Goal: Register for event/course

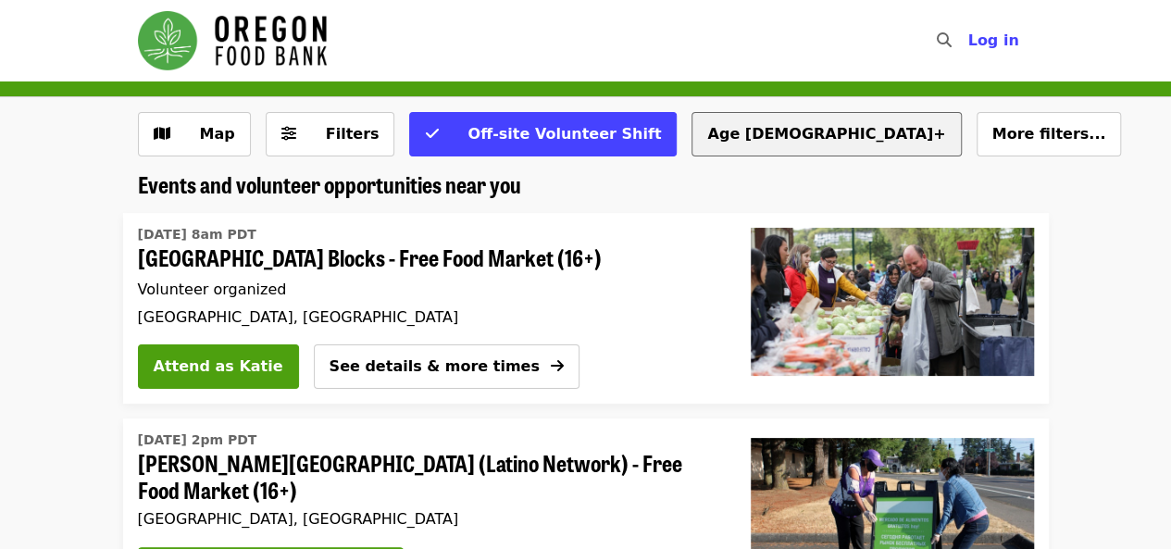
click at [691, 136] on button "Age [DEMOGRAPHIC_DATA]+" at bounding box center [825, 134] width 269 height 44
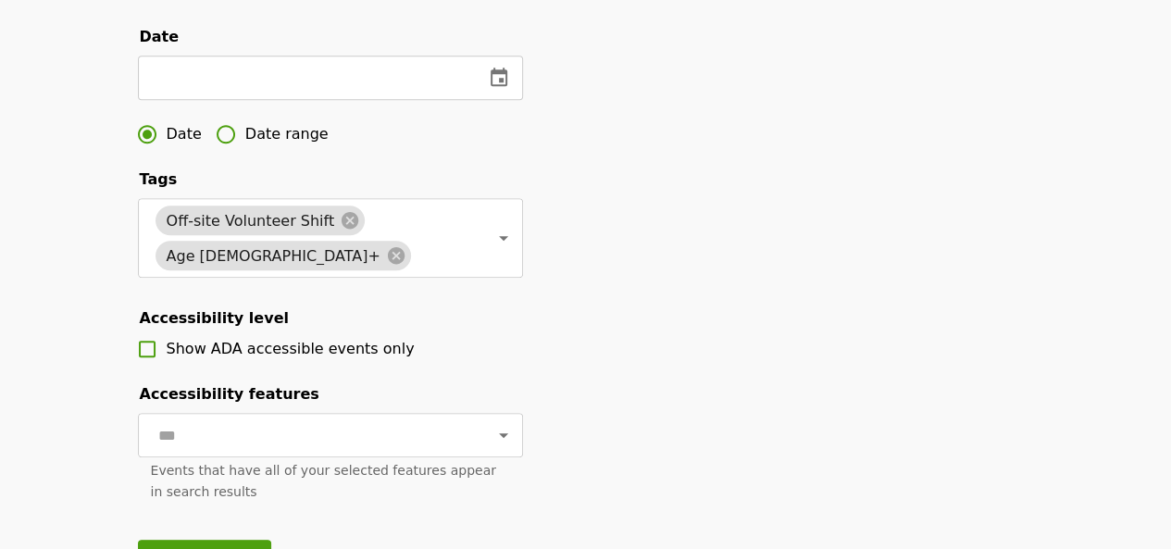
scroll to position [648, 0]
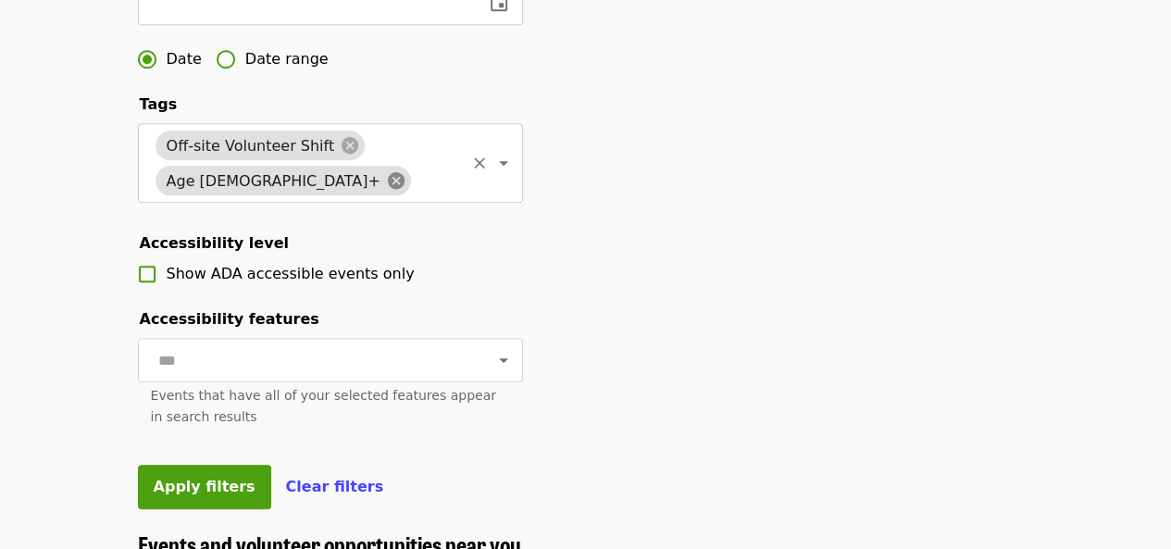
click at [386, 191] on icon at bounding box center [396, 180] width 20 height 20
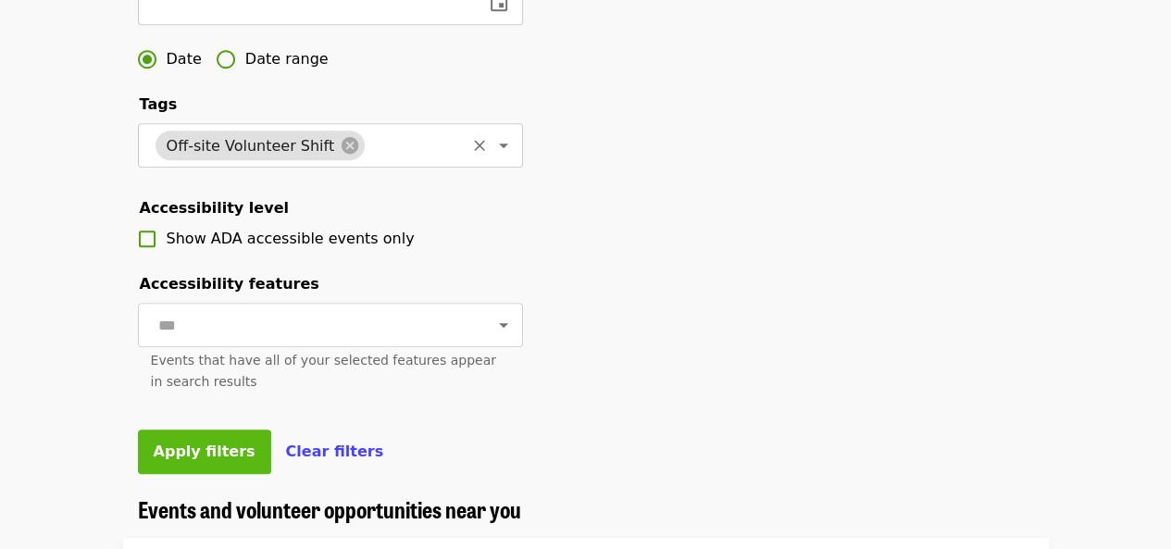
click at [213, 460] on span "Apply filters" at bounding box center [205, 451] width 102 height 18
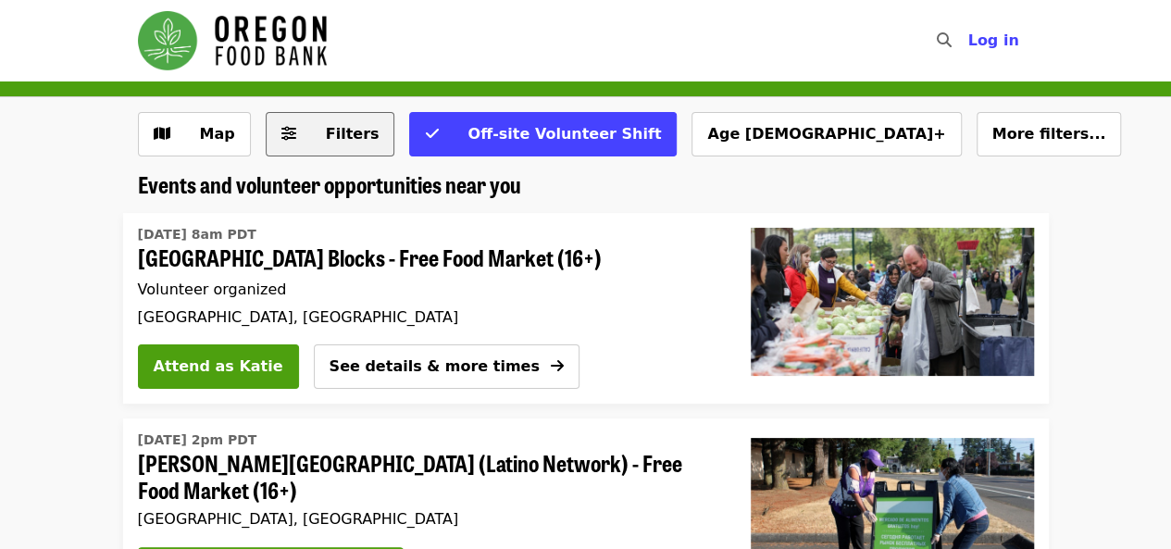
click at [322, 145] on button "Filters" at bounding box center [331, 134] width 130 height 44
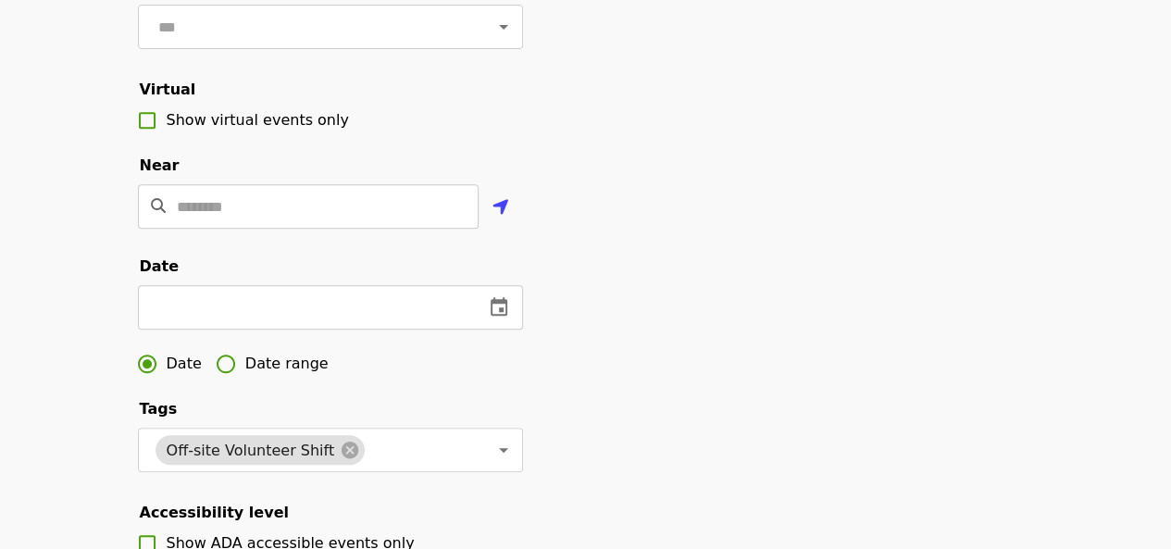
scroll to position [463, 0]
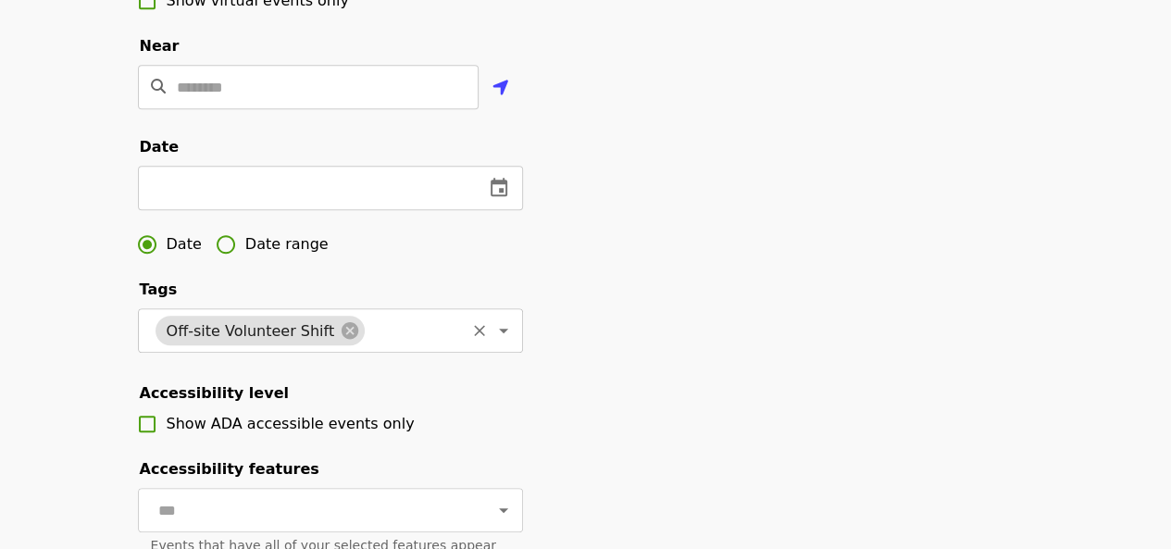
click at [492, 342] on icon "Open" at bounding box center [503, 330] width 22 height 22
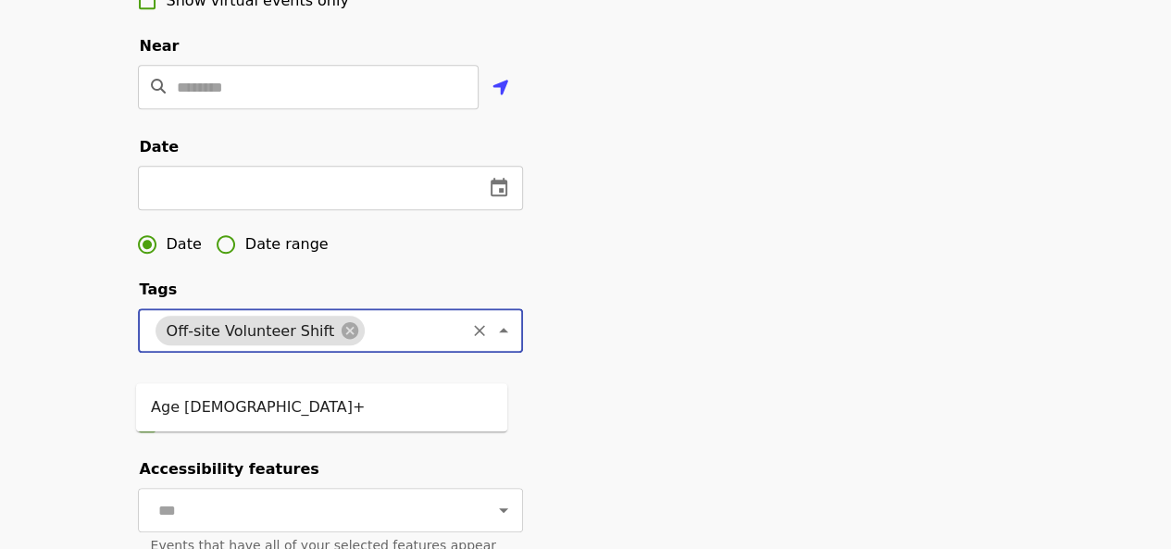
click at [492, 342] on icon "Close" at bounding box center [503, 330] width 22 height 22
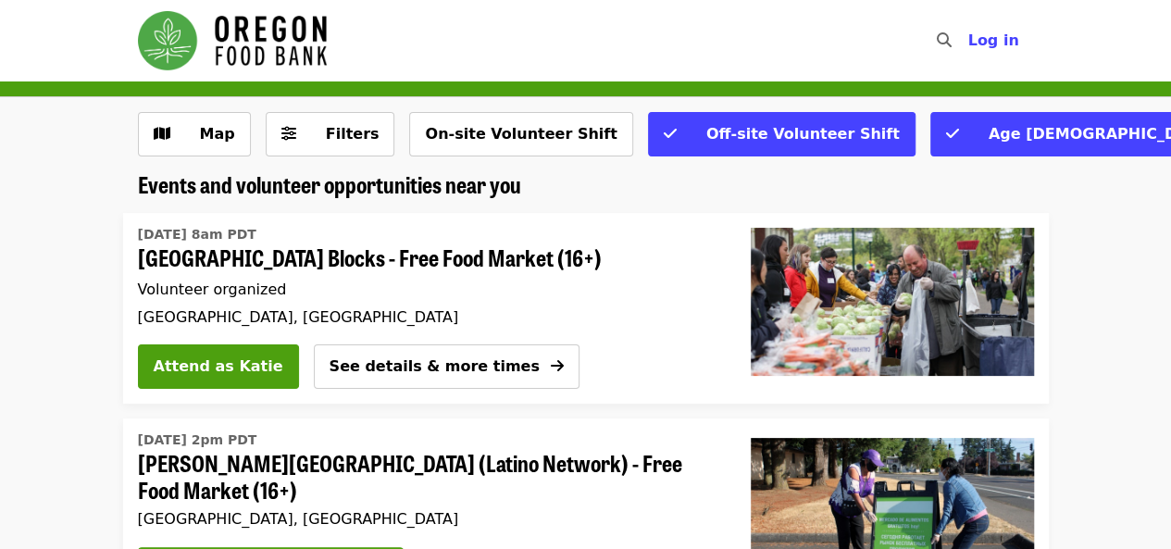
click at [307, 50] on img "Main navigation" at bounding box center [232, 40] width 189 height 59
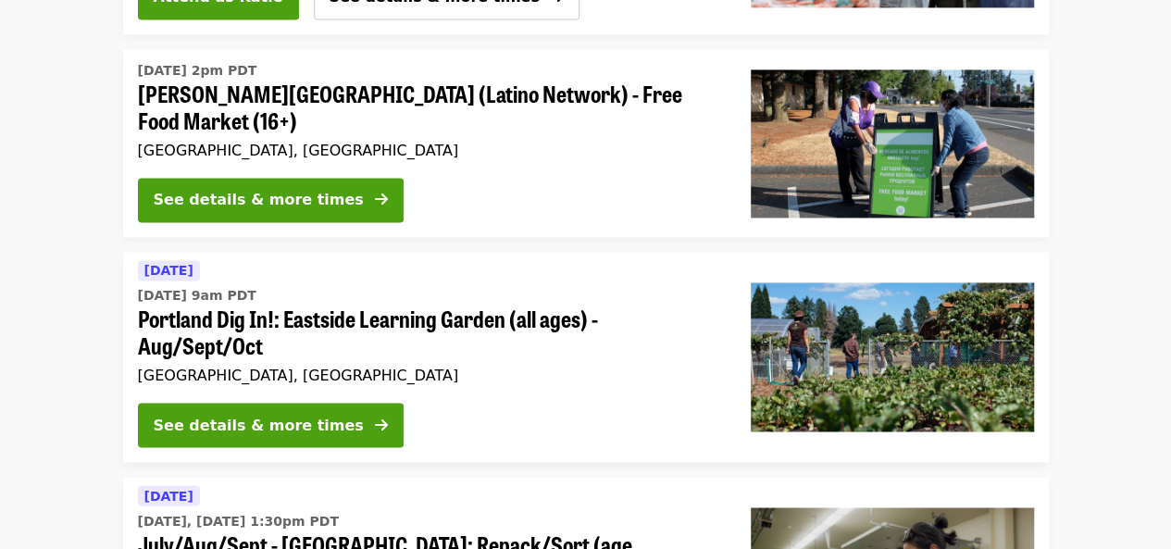
scroll to position [1388, 0]
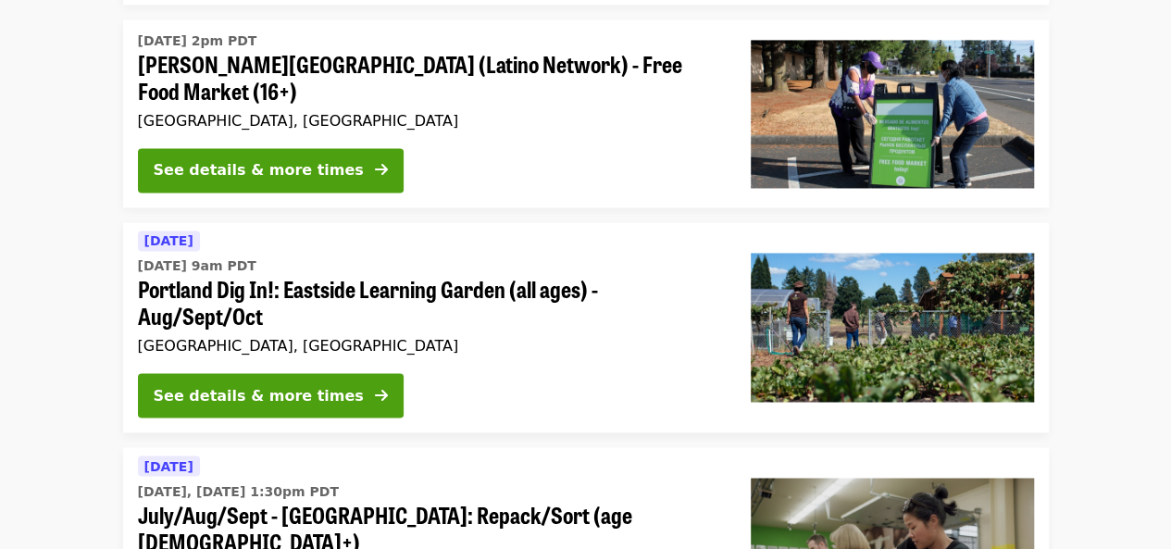
click at [503, 293] on span "Portland Dig In!: Eastside Learning Garden (all ages) - Aug/Sept/Oct" at bounding box center [429, 303] width 583 height 54
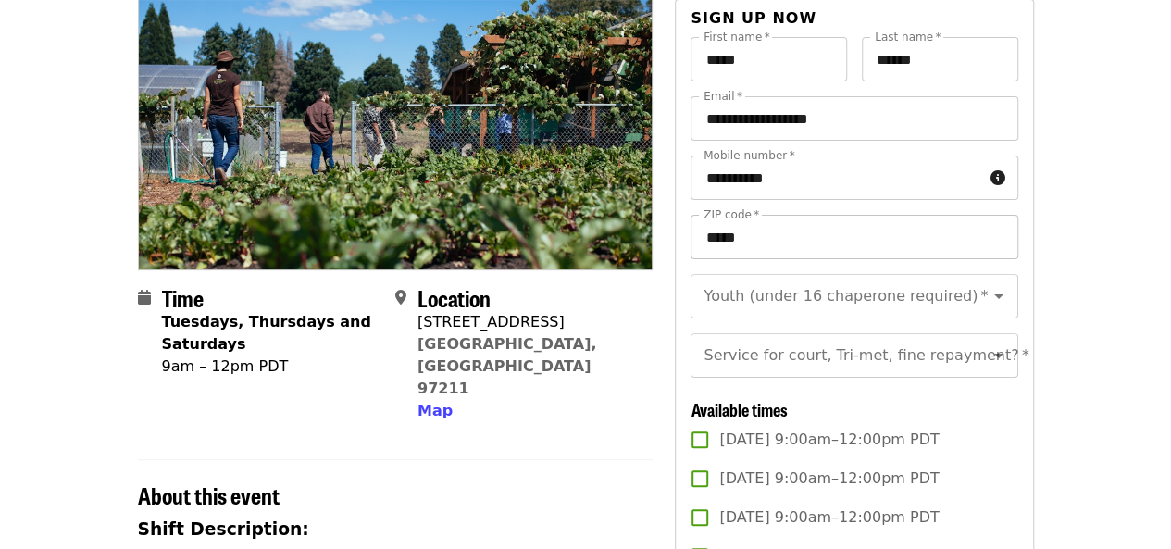
scroll to position [185, 0]
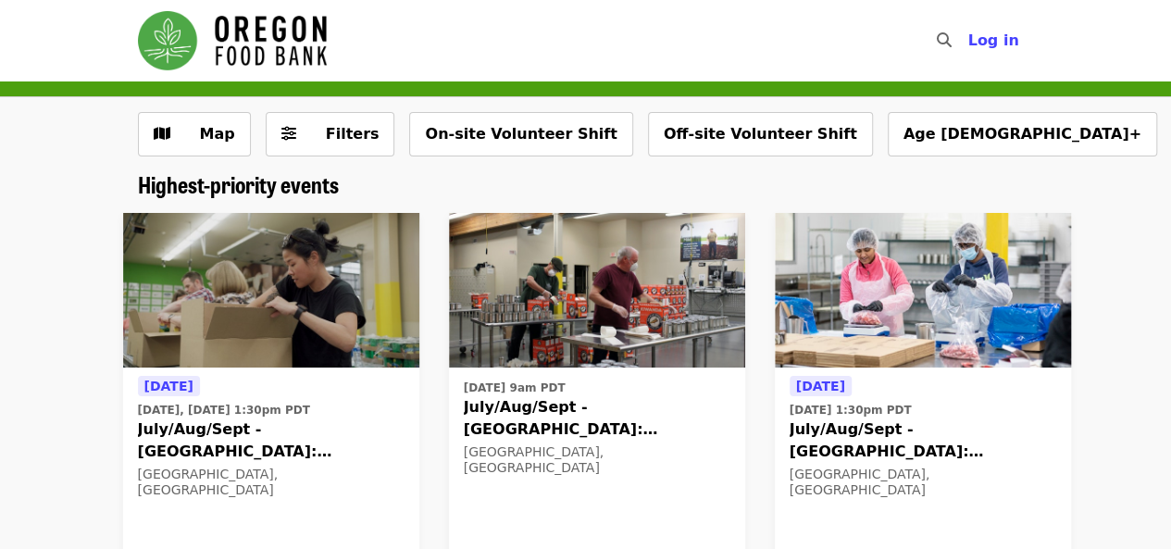
click at [230, 367] on div "Today Today, Aug 13 @ 1:30pm PDT July/Aug/Sept - Portland: Repack/Sort (age 8+)…" at bounding box center [271, 497] width 296 height 261
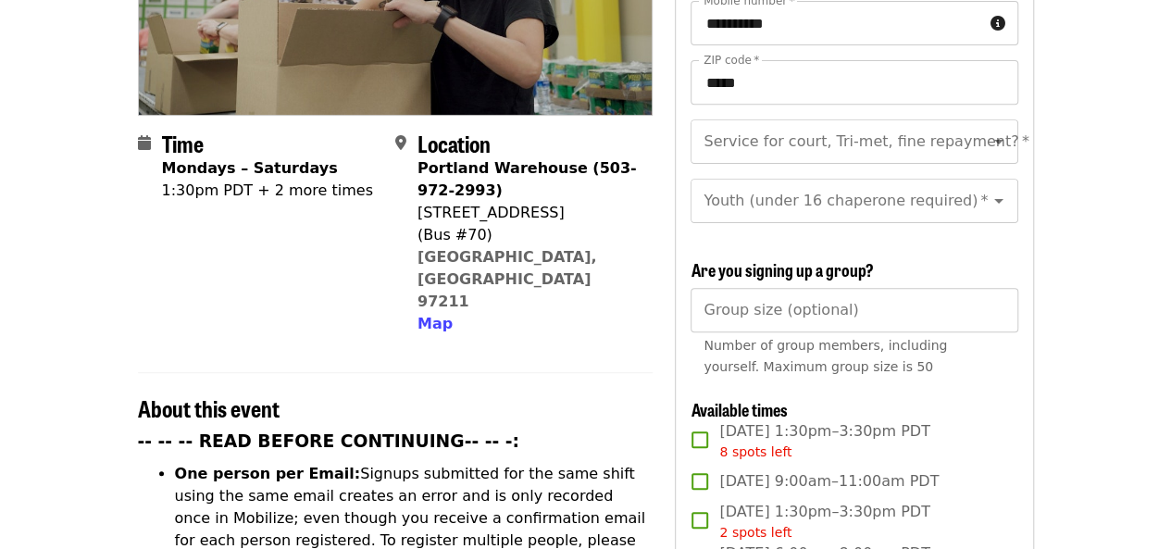
scroll to position [555, 0]
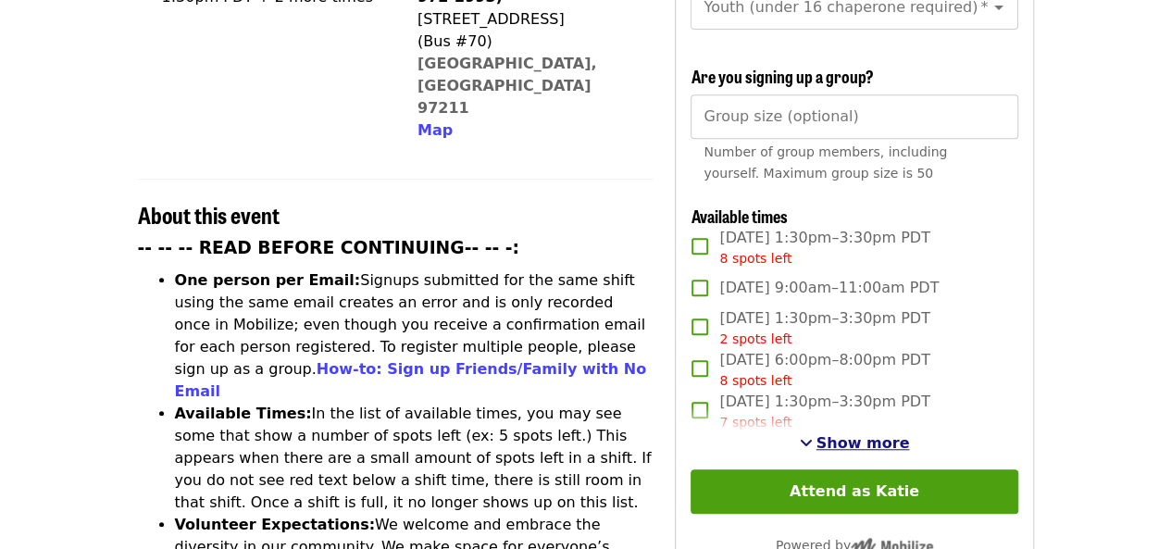
click at [867, 436] on span "Show more" at bounding box center [862, 443] width 93 height 18
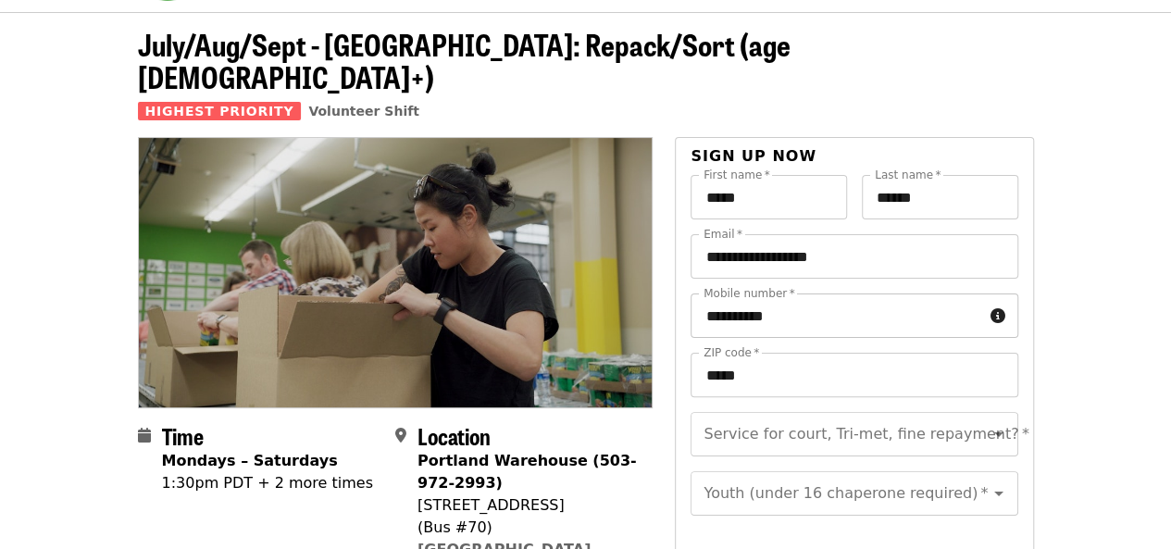
scroll to position [0, 0]
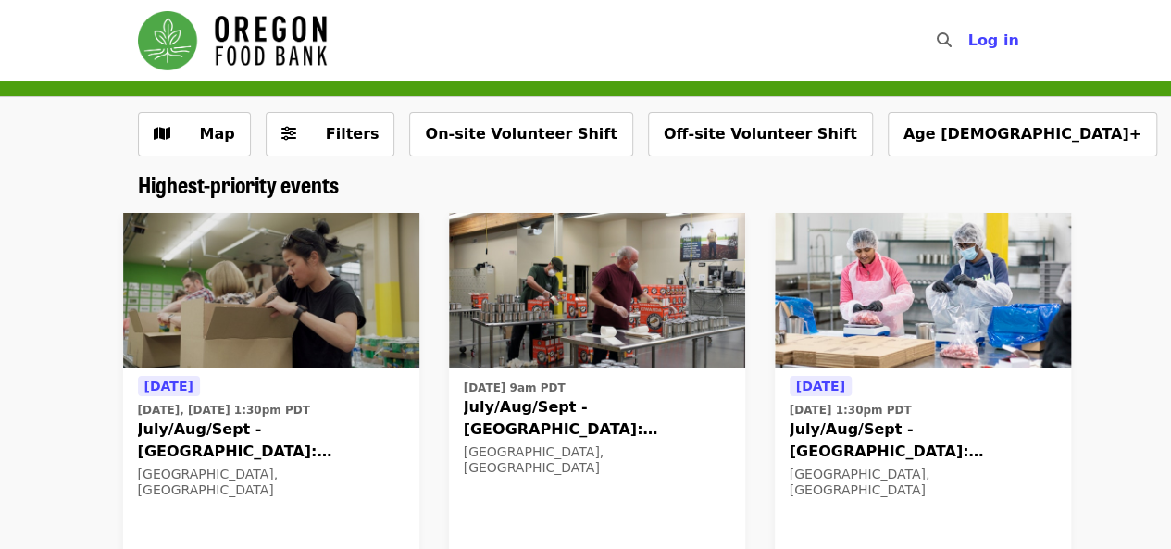
click at [834, 424] on span "July/Aug/Sept - Beaverton: Repack/Sort (age 10+)" at bounding box center [923, 440] width 267 height 44
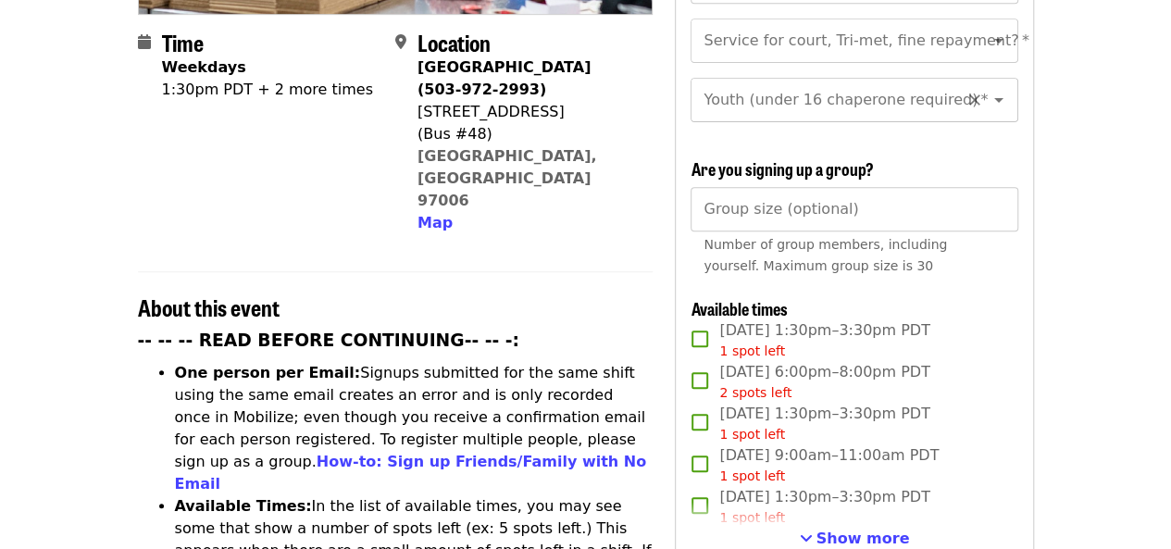
scroll to position [555, 0]
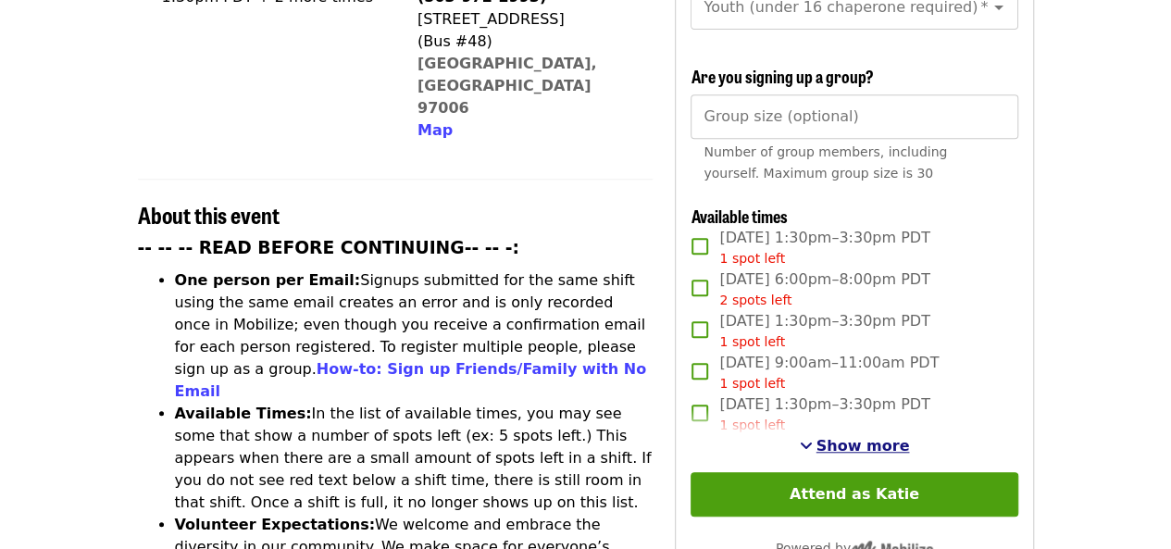
click at [844, 441] on span "Show more" at bounding box center [862, 446] width 93 height 18
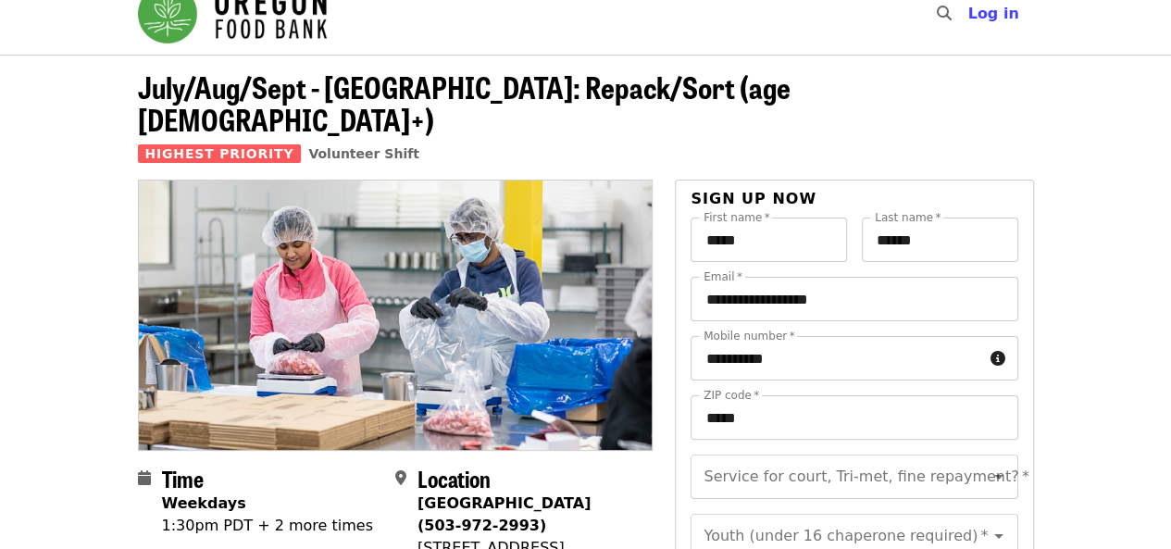
scroll to position [0, 0]
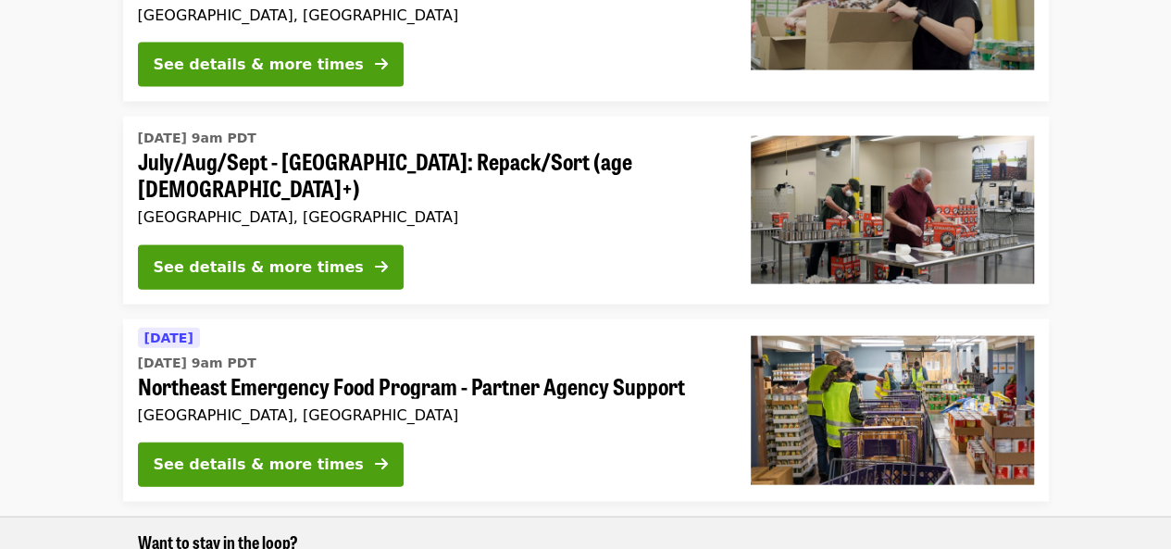
scroll to position [2129, 0]
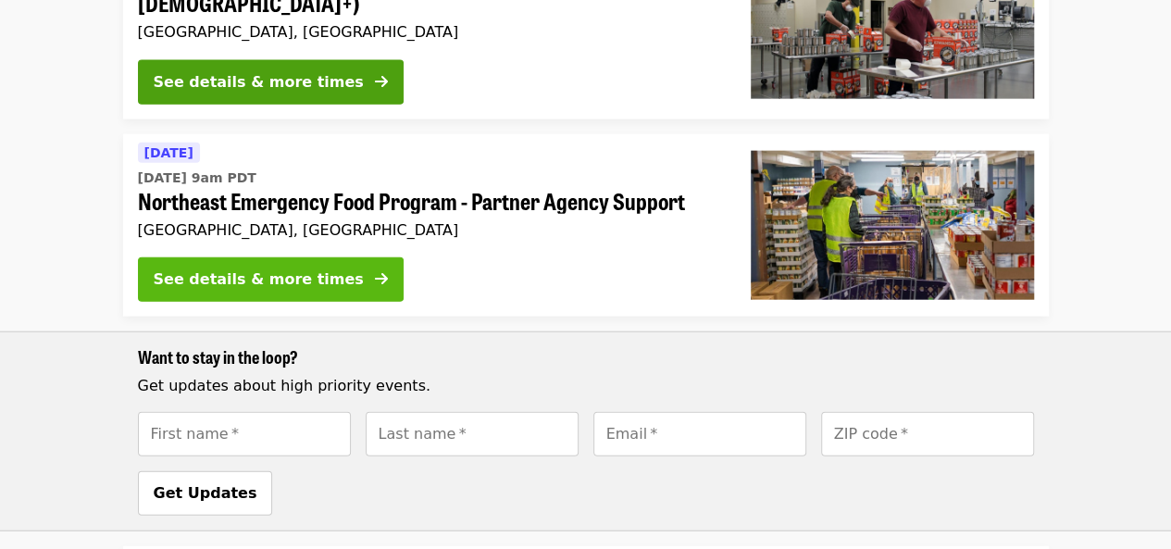
click at [266, 268] on div "See details & more times" at bounding box center [259, 279] width 210 height 22
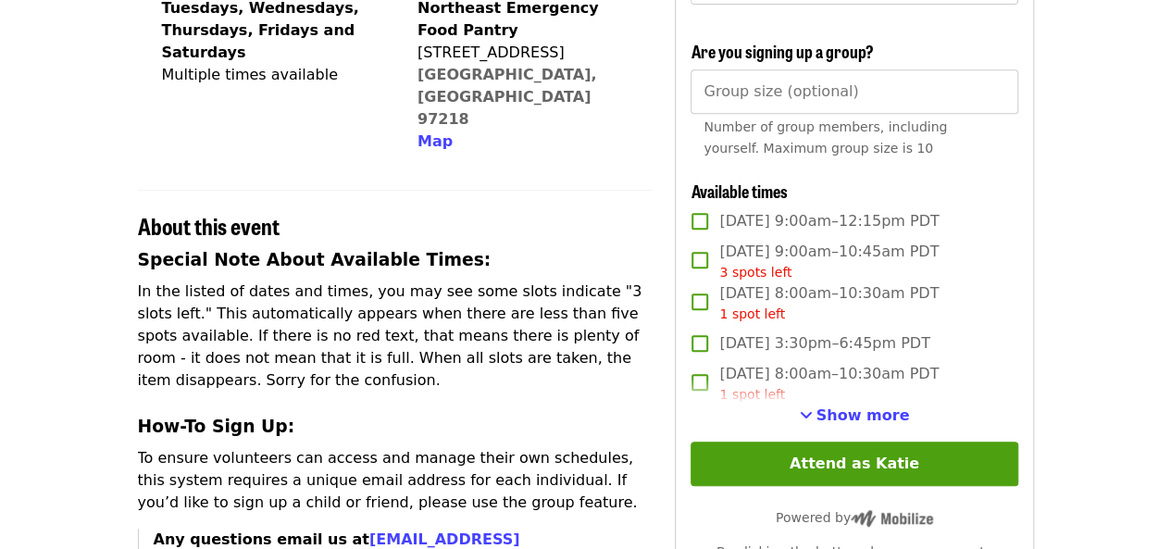
scroll to position [555, 0]
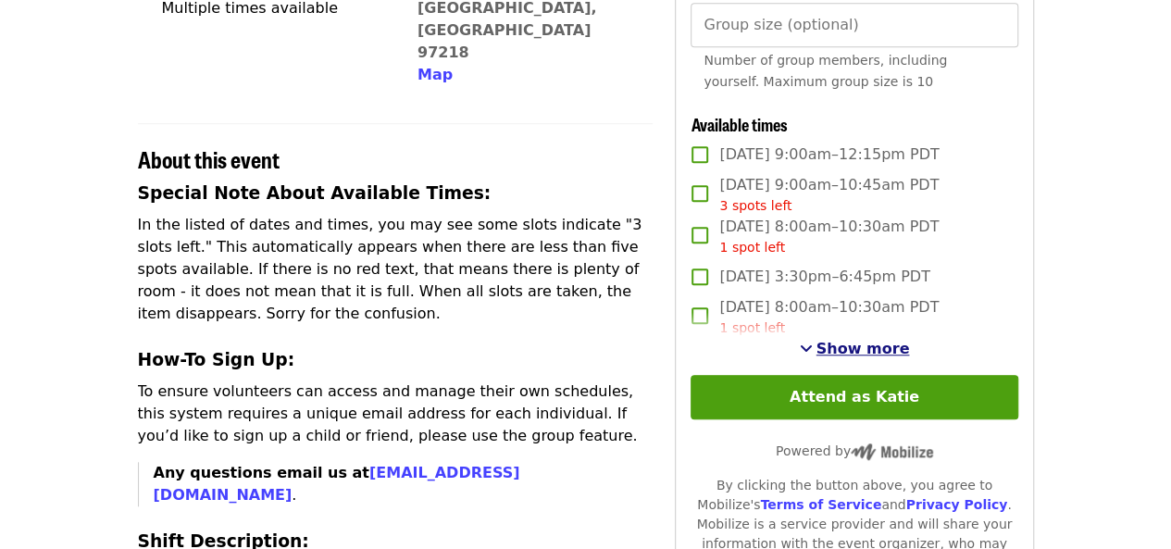
click at [844, 357] on span "Show more" at bounding box center [862, 349] width 93 height 18
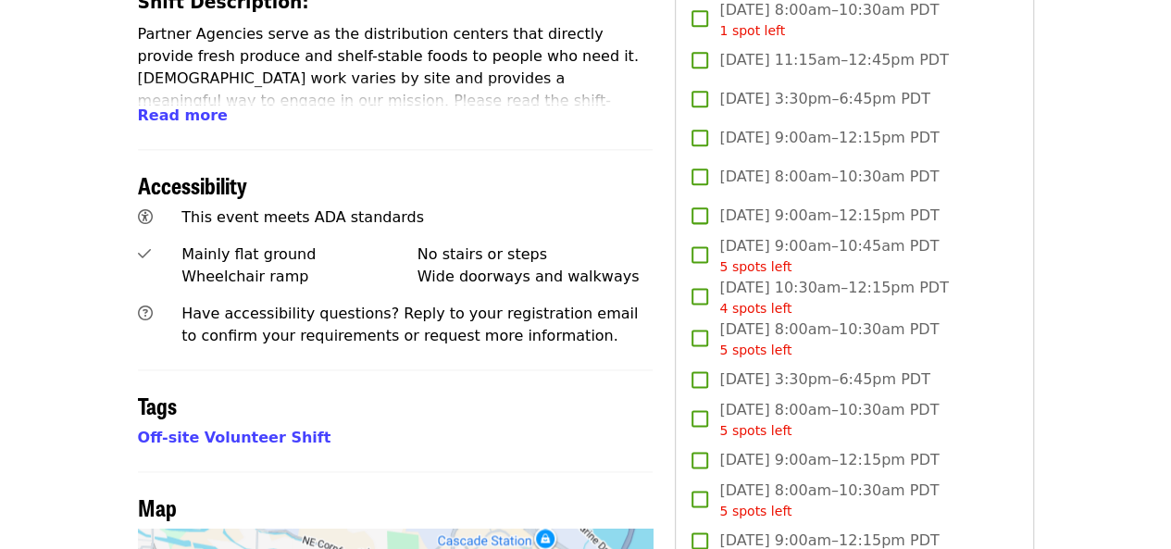
scroll to position [926, 0]
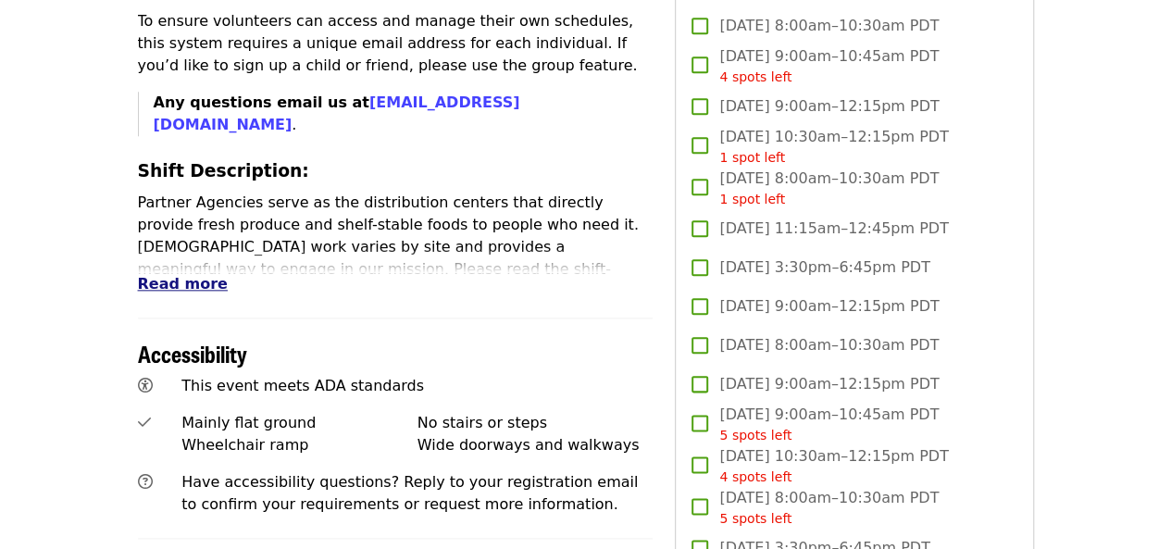
click at [166, 275] on span "Read more" at bounding box center [183, 284] width 90 height 18
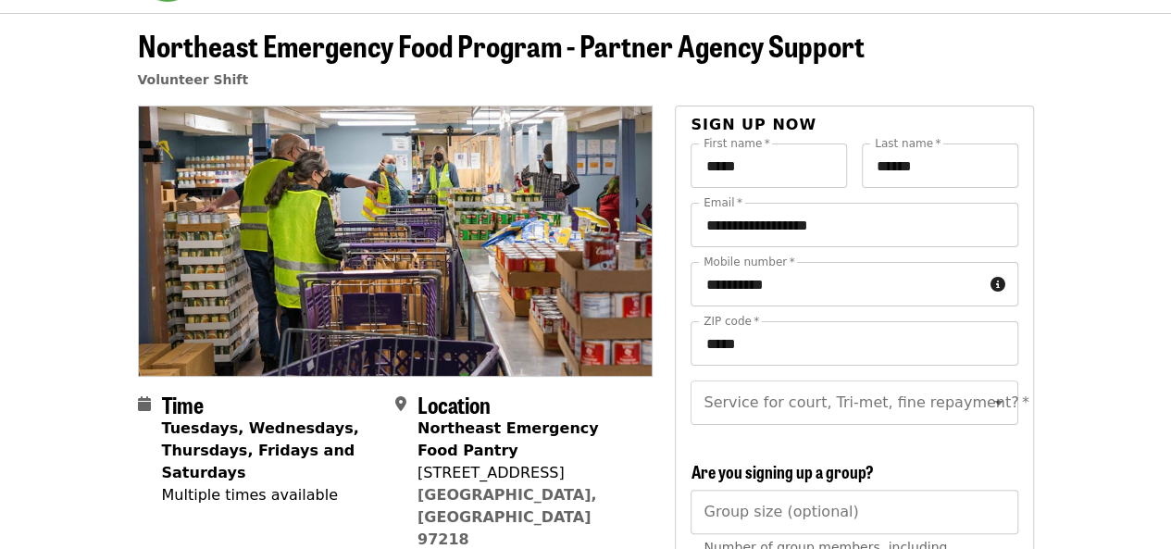
scroll to position [93, 0]
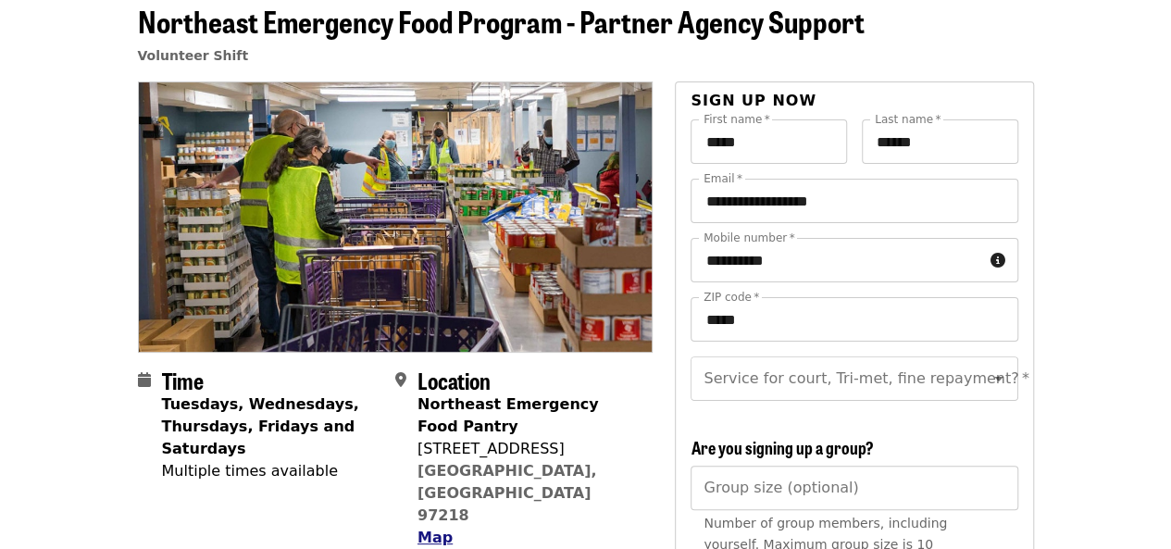
click at [437, 529] on span "Map" at bounding box center [434, 538] width 35 height 18
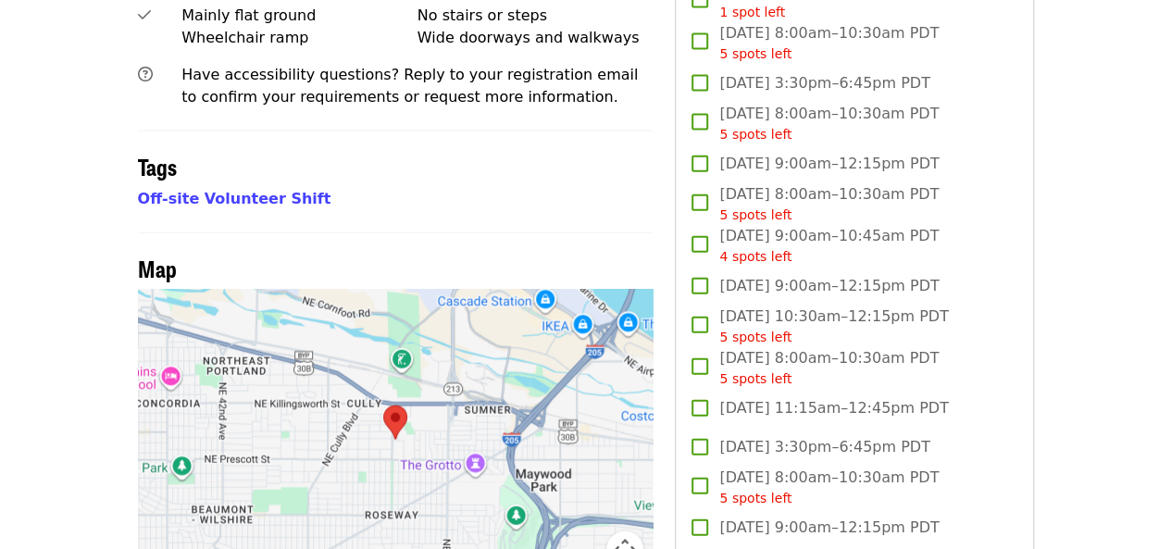
scroll to position [2048, 0]
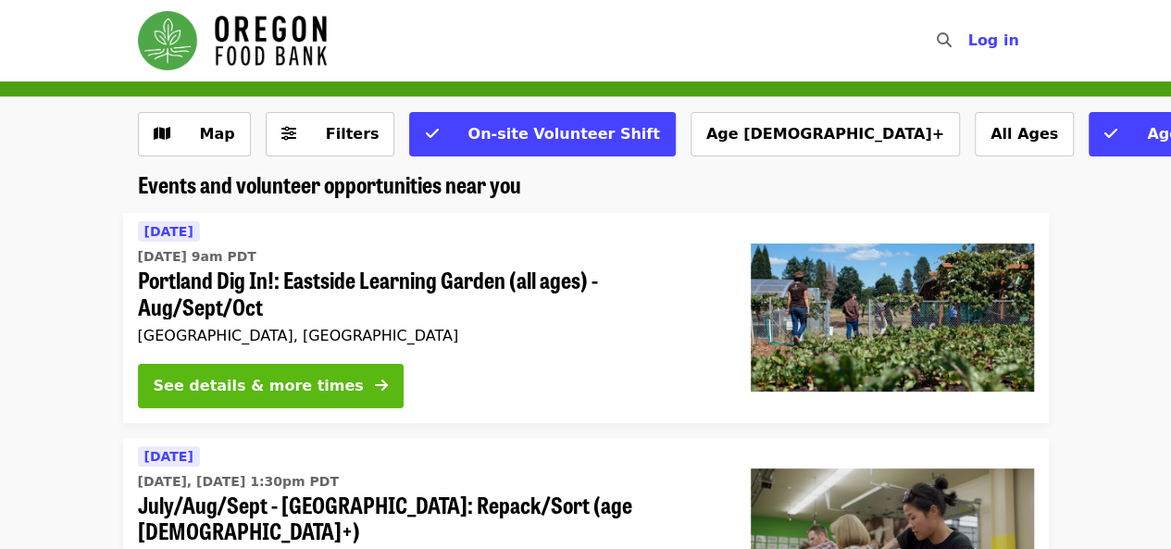
click at [268, 379] on div "See details & more times" at bounding box center [259, 386] width 210 height 22
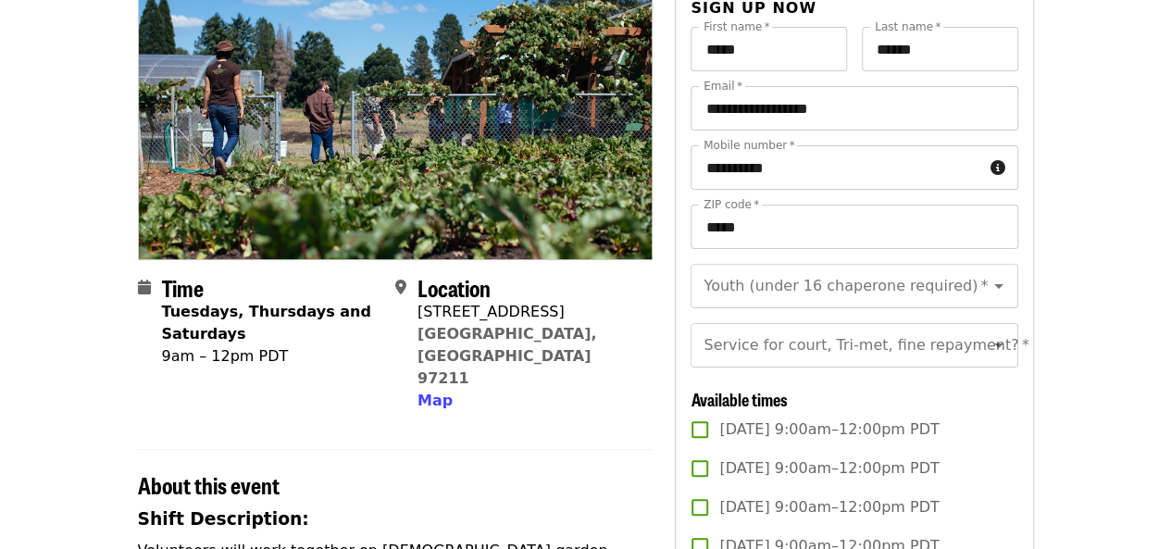
scroll to position [370, 0]
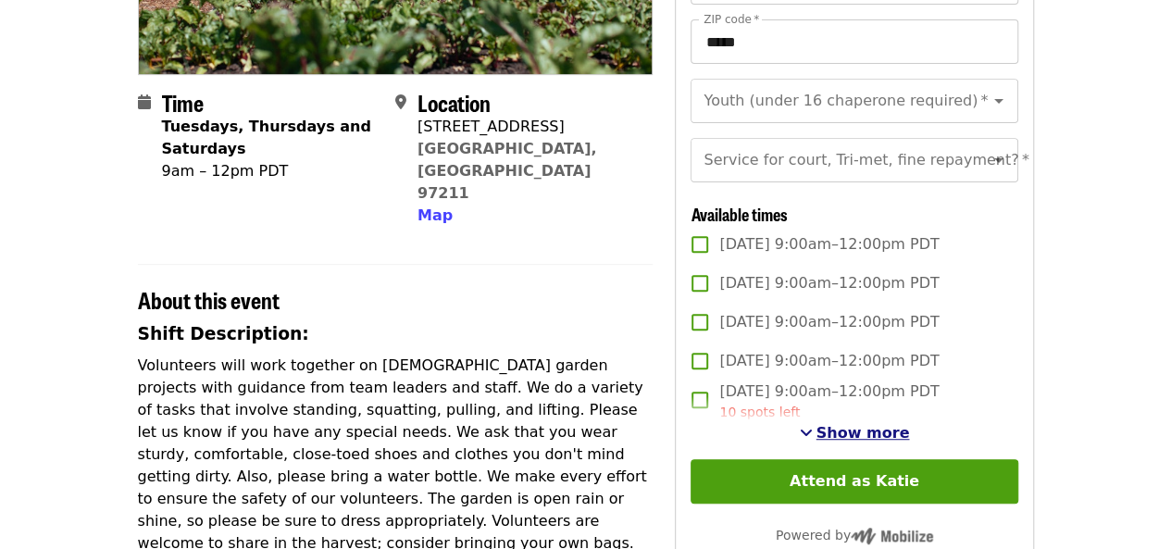
click at [869, 442] on span "Show more" at bounding box center [862, 433] width 93 height 18
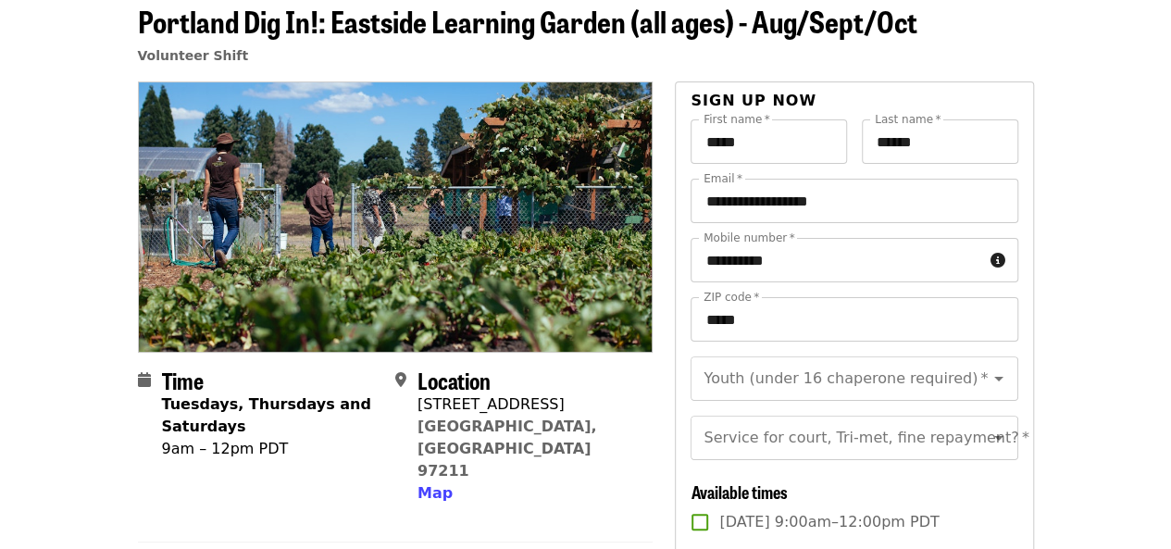
scroll to position [93, 0]
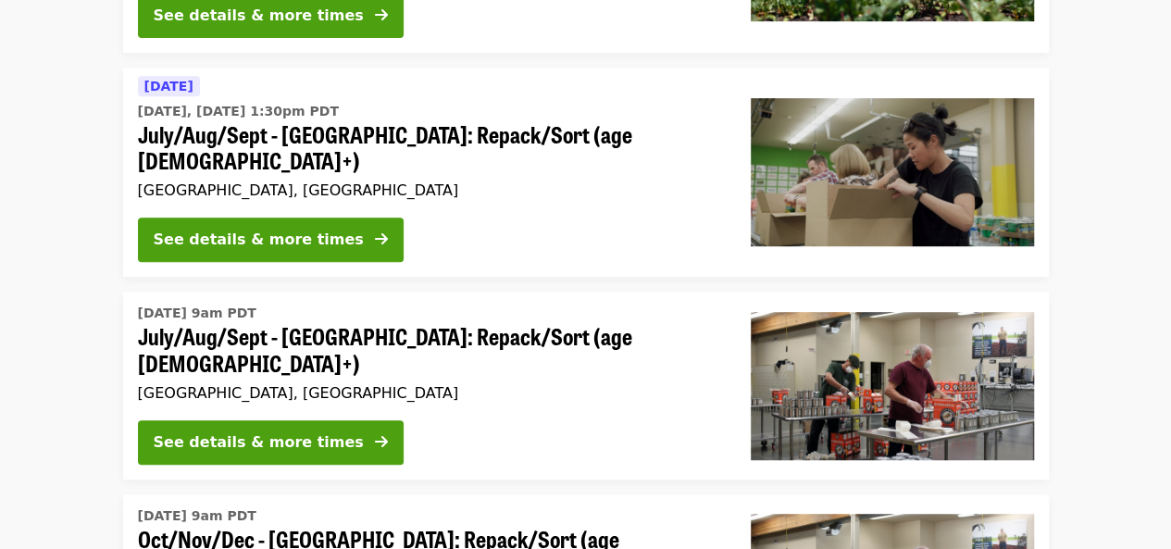
scroll to position [93, 0]
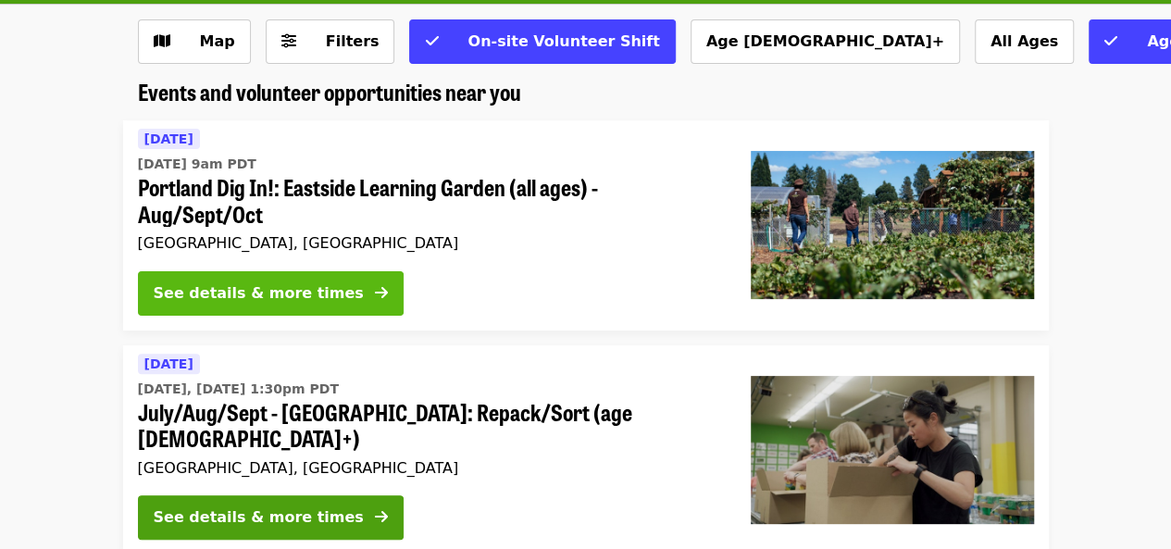
click at [245, 284] on div "See details & more times" at bounding box center [259, 293] width 210 height 22
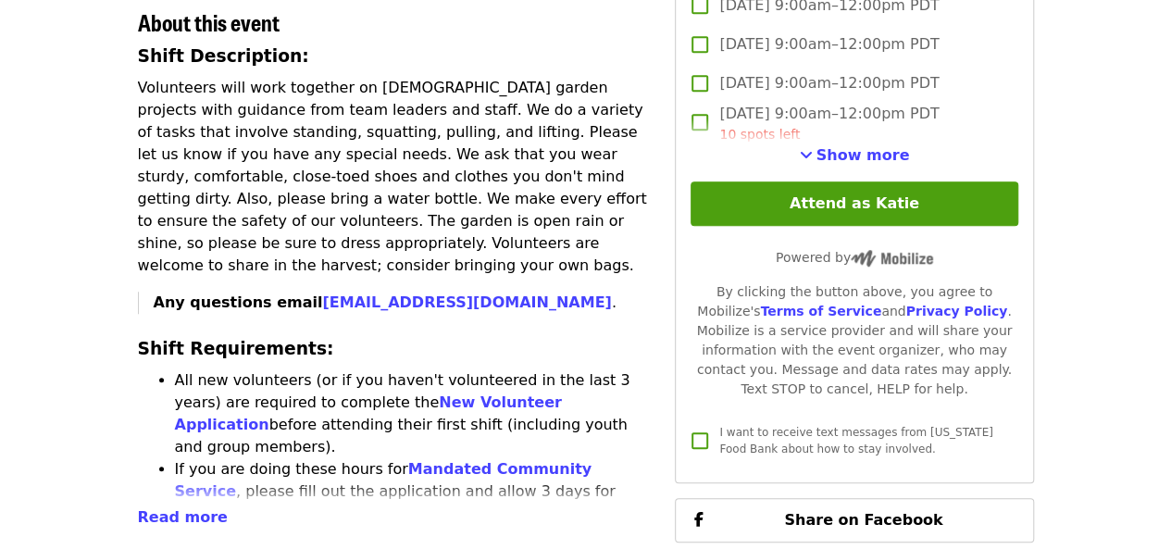
scroll to position [741, 0]
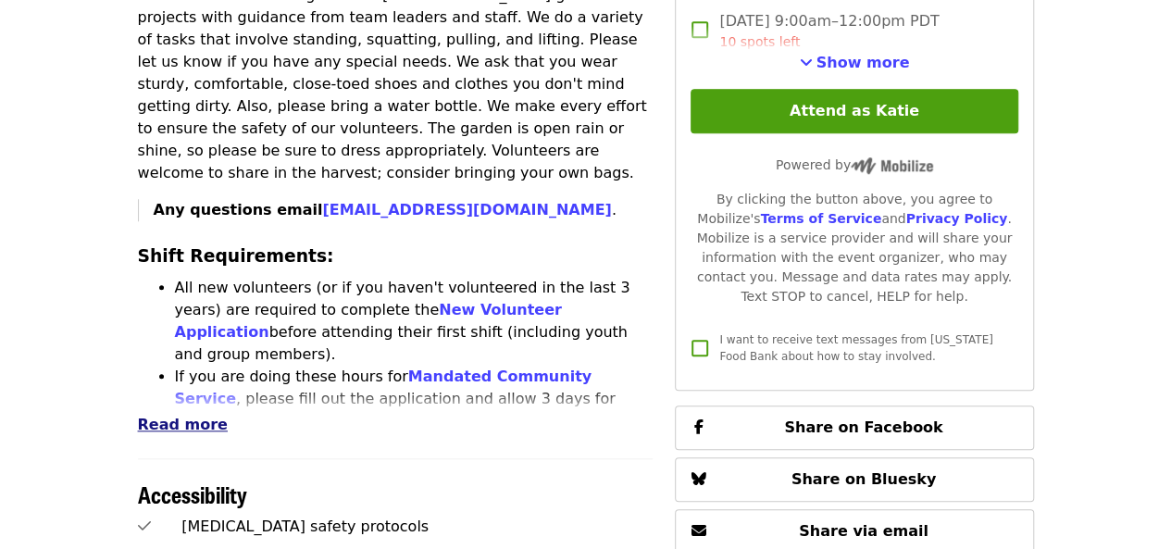
click at [147, 416] on span "Read more" at bounding box center [183, 425] width 90 height 18
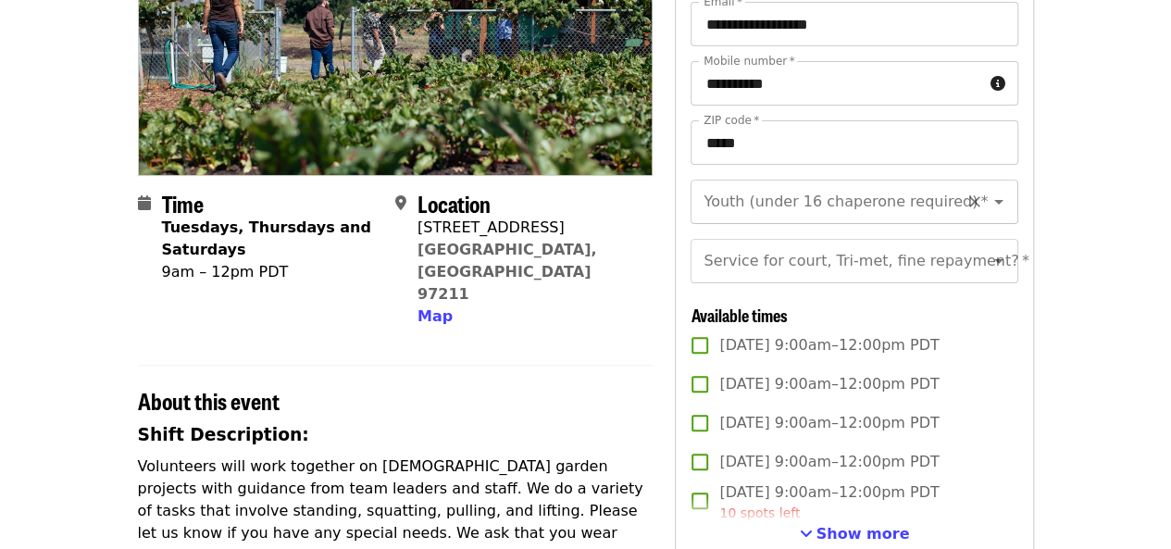
scroll to position [370, 0]
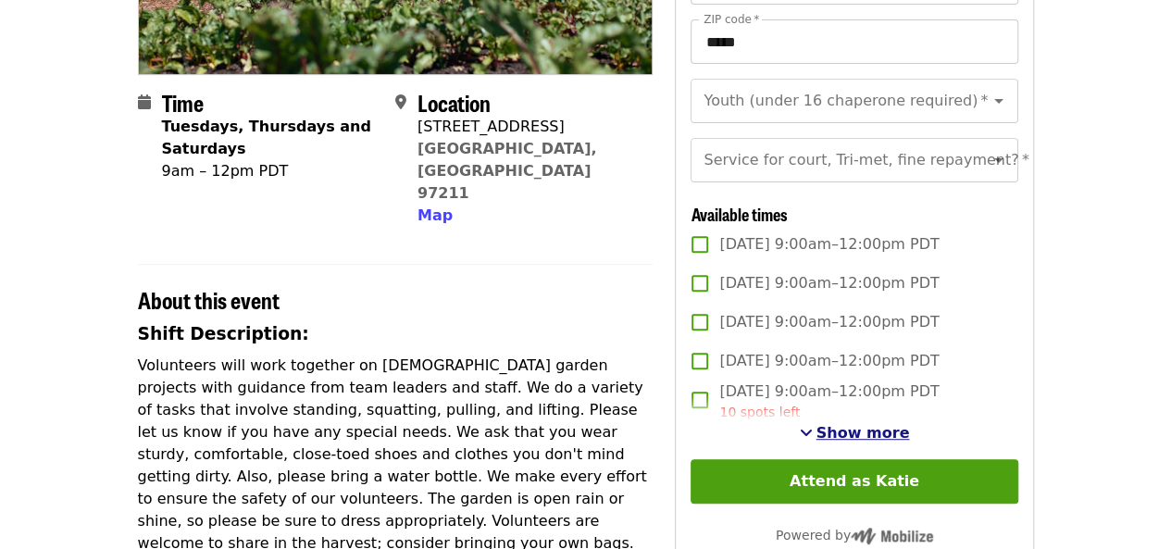
click at [847, 442] on span "Show more" at bounding box center [862, 433] width 93 height 18
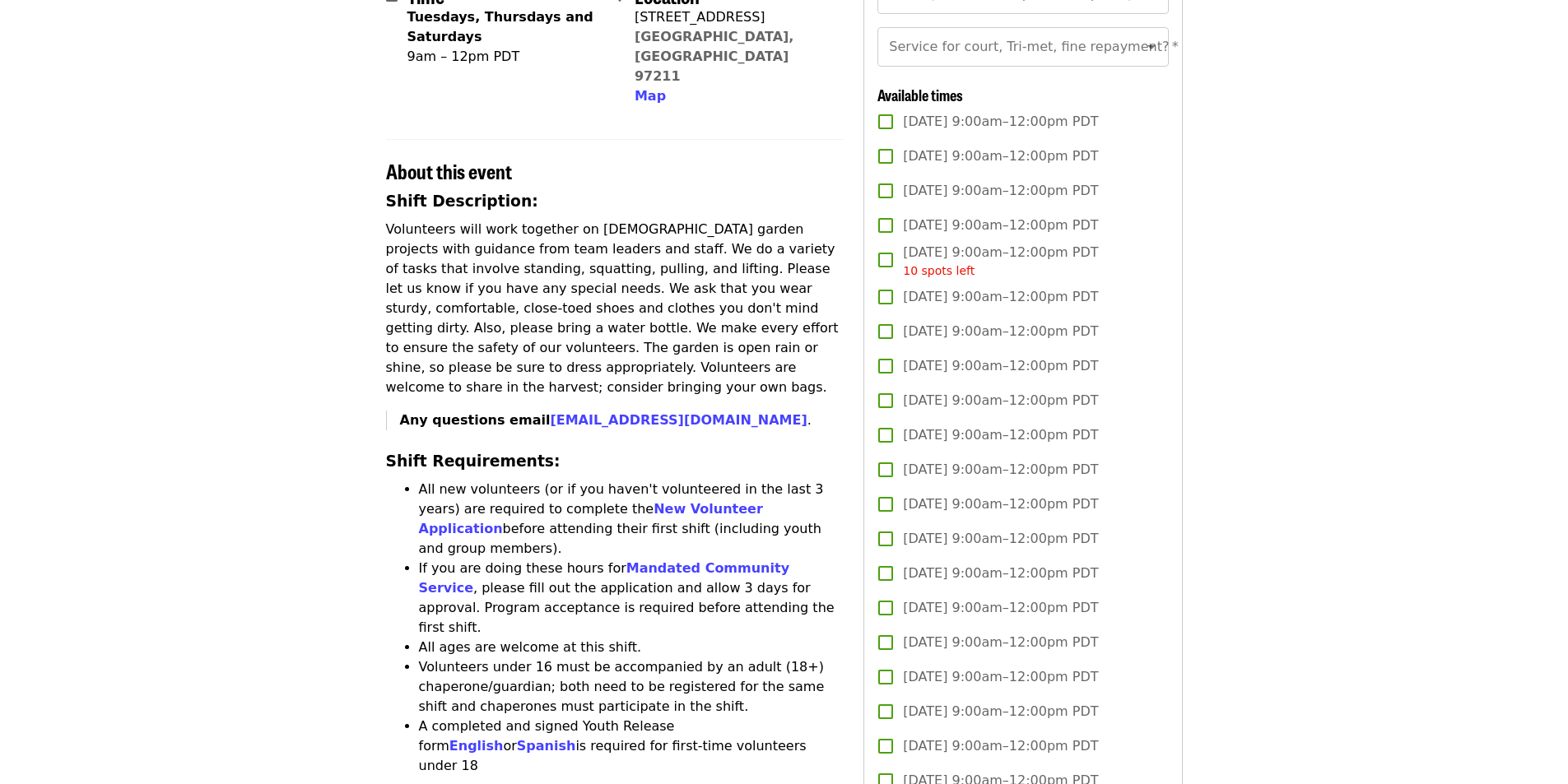
scroll to position [412, 0]
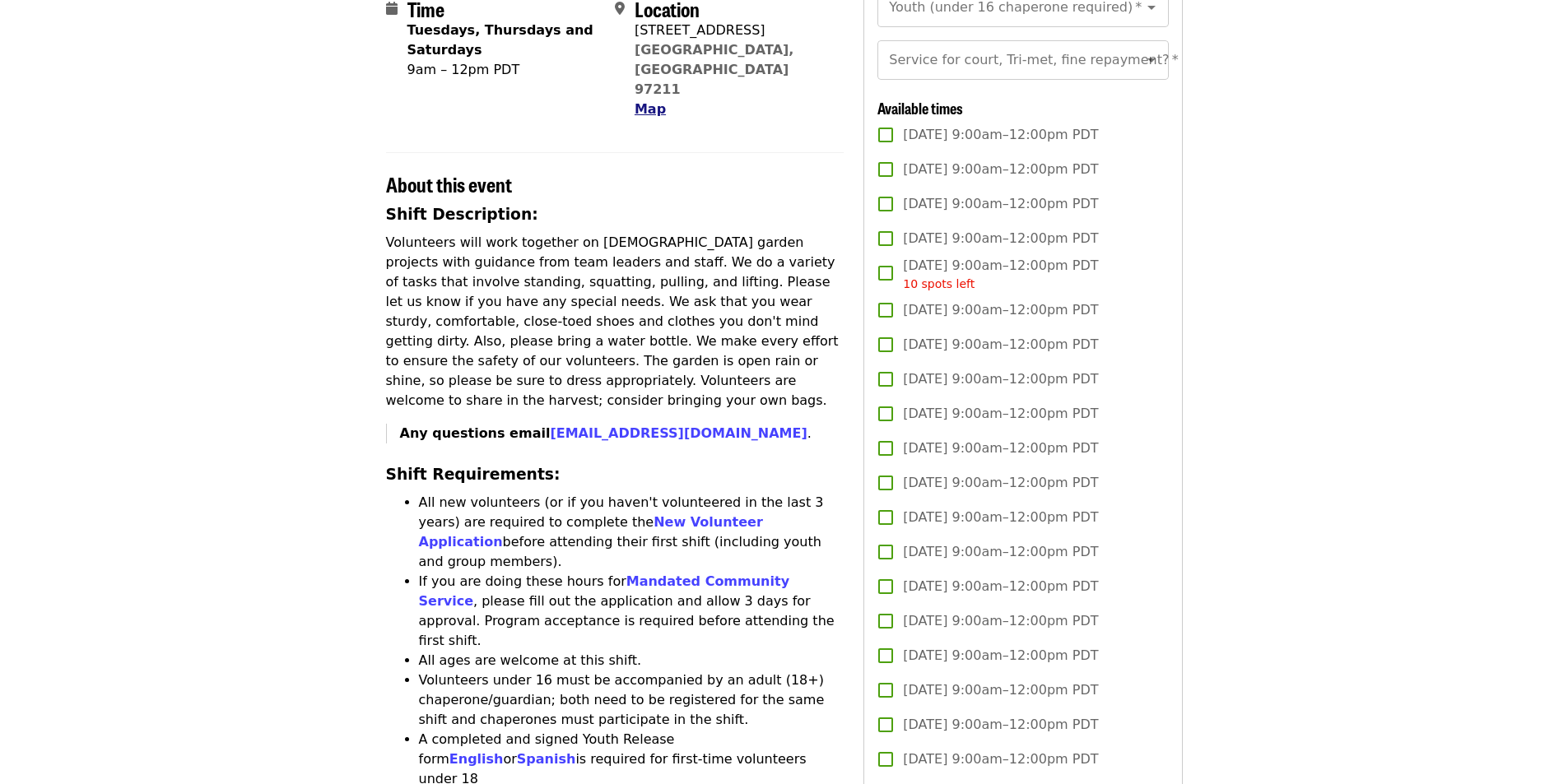
click at [646, 101] on span "Map" at bounding box center [650, 109] width 31 height 16
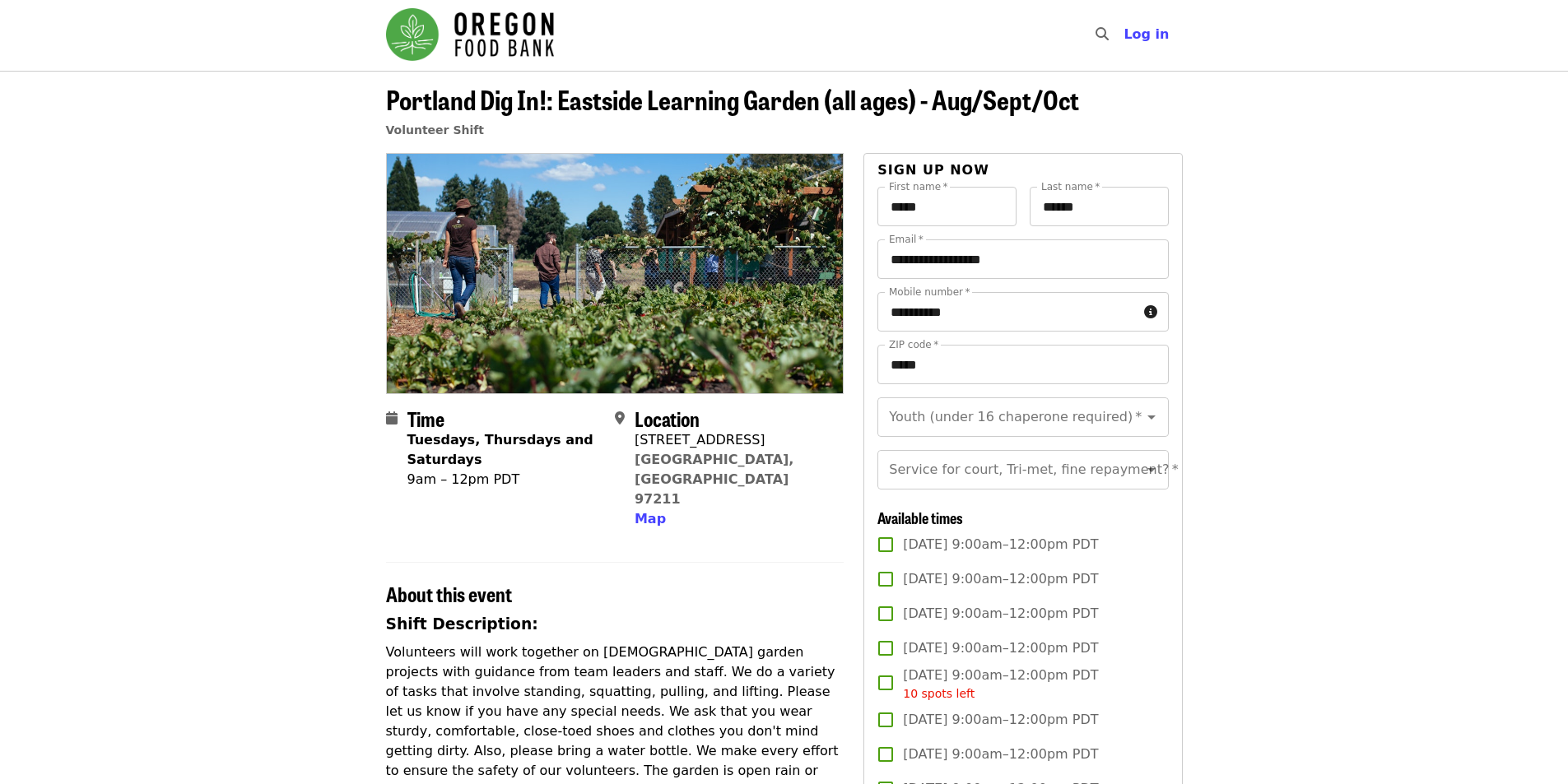
scroll to position [0, 0]
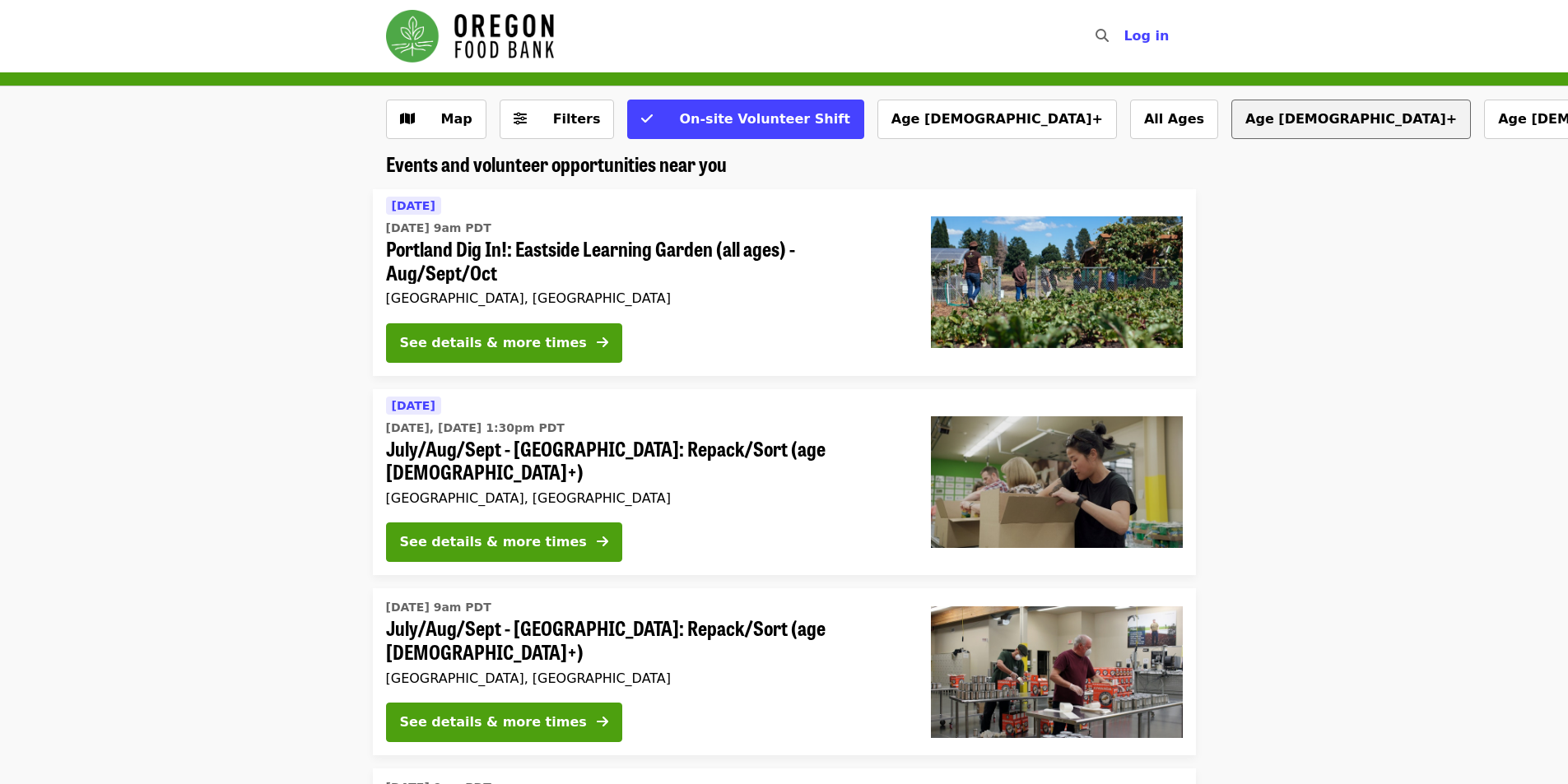
click at [1041, 128] on button "Age 10+" at bounding box center [1351, 119] width 239 height 39
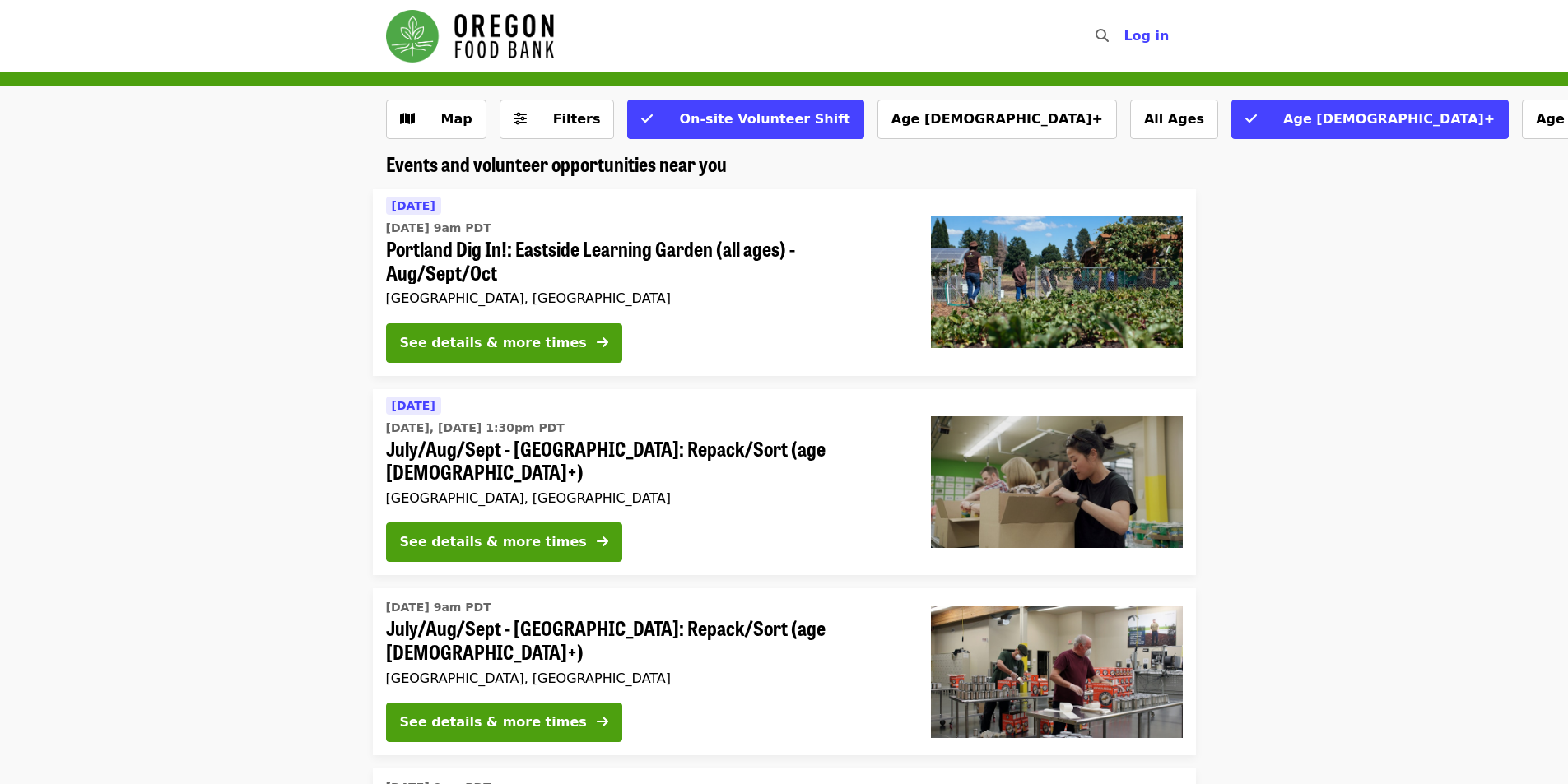
click at [513, 50] on img "Main navigation" at bounding box center [470, 36] width 168 height 52
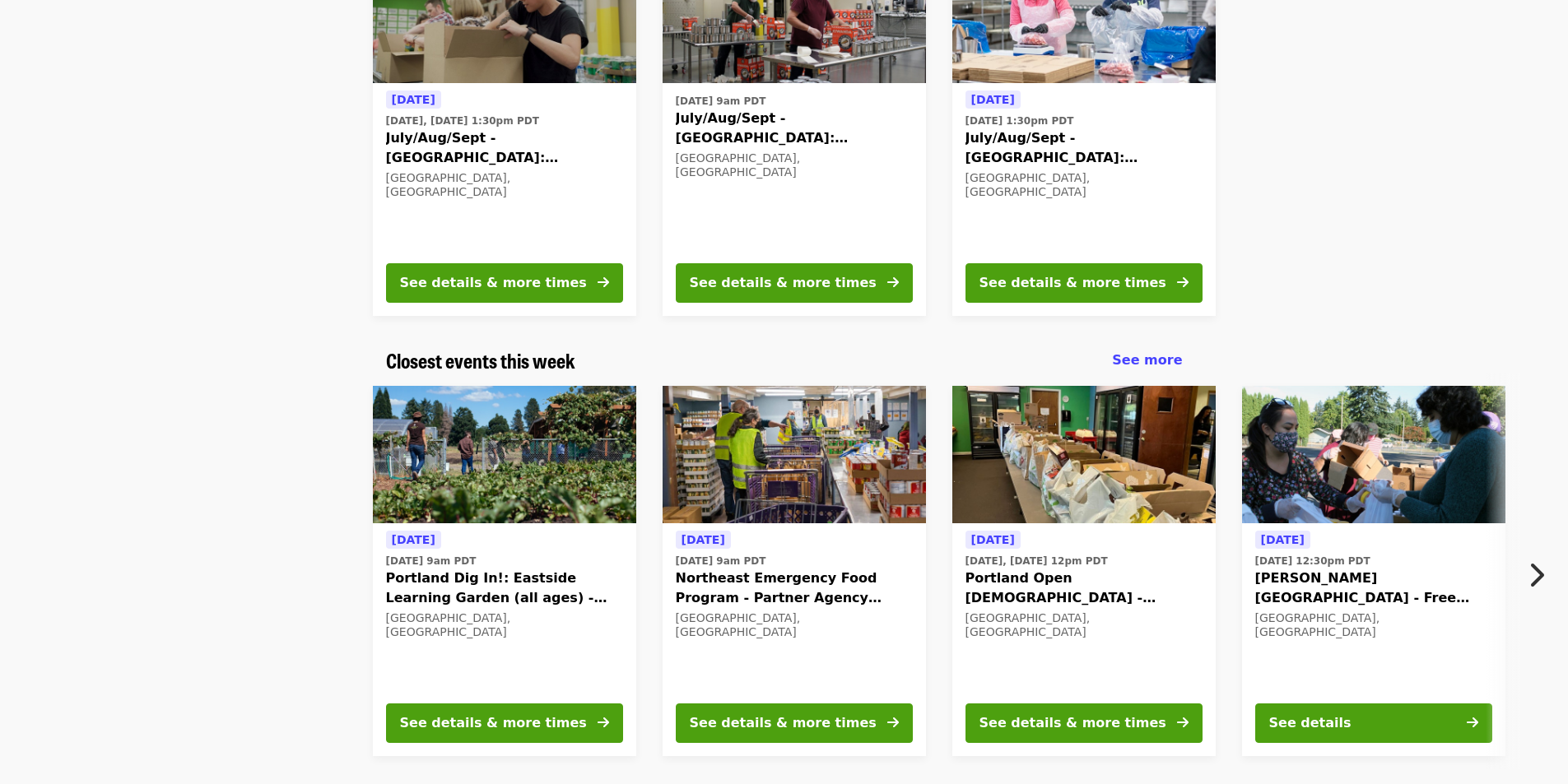
scroll to position [329, 0]
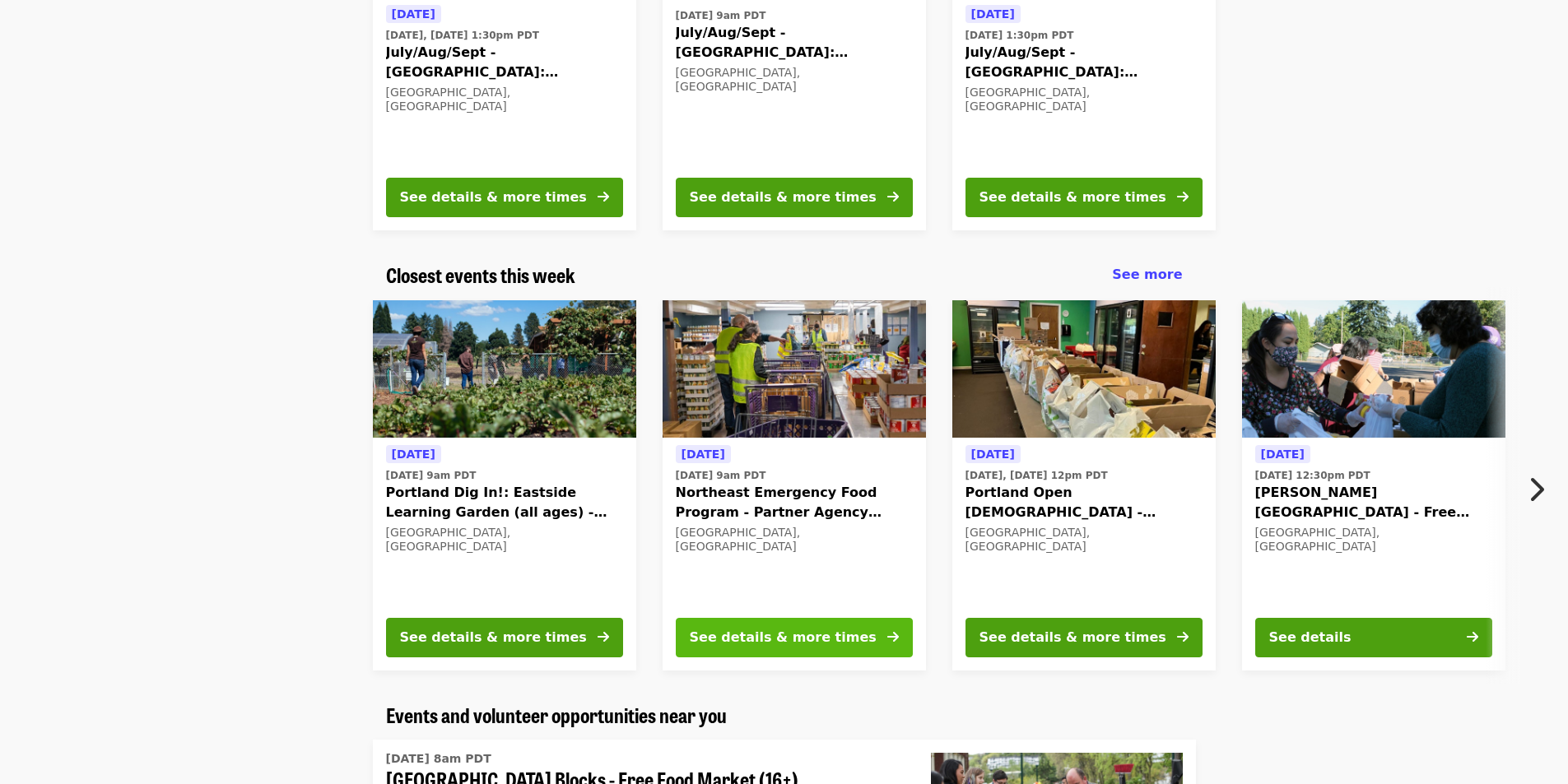
click at [815, 487] on div "See details & more times" at bounding box center [784, 637] width 187 height 20
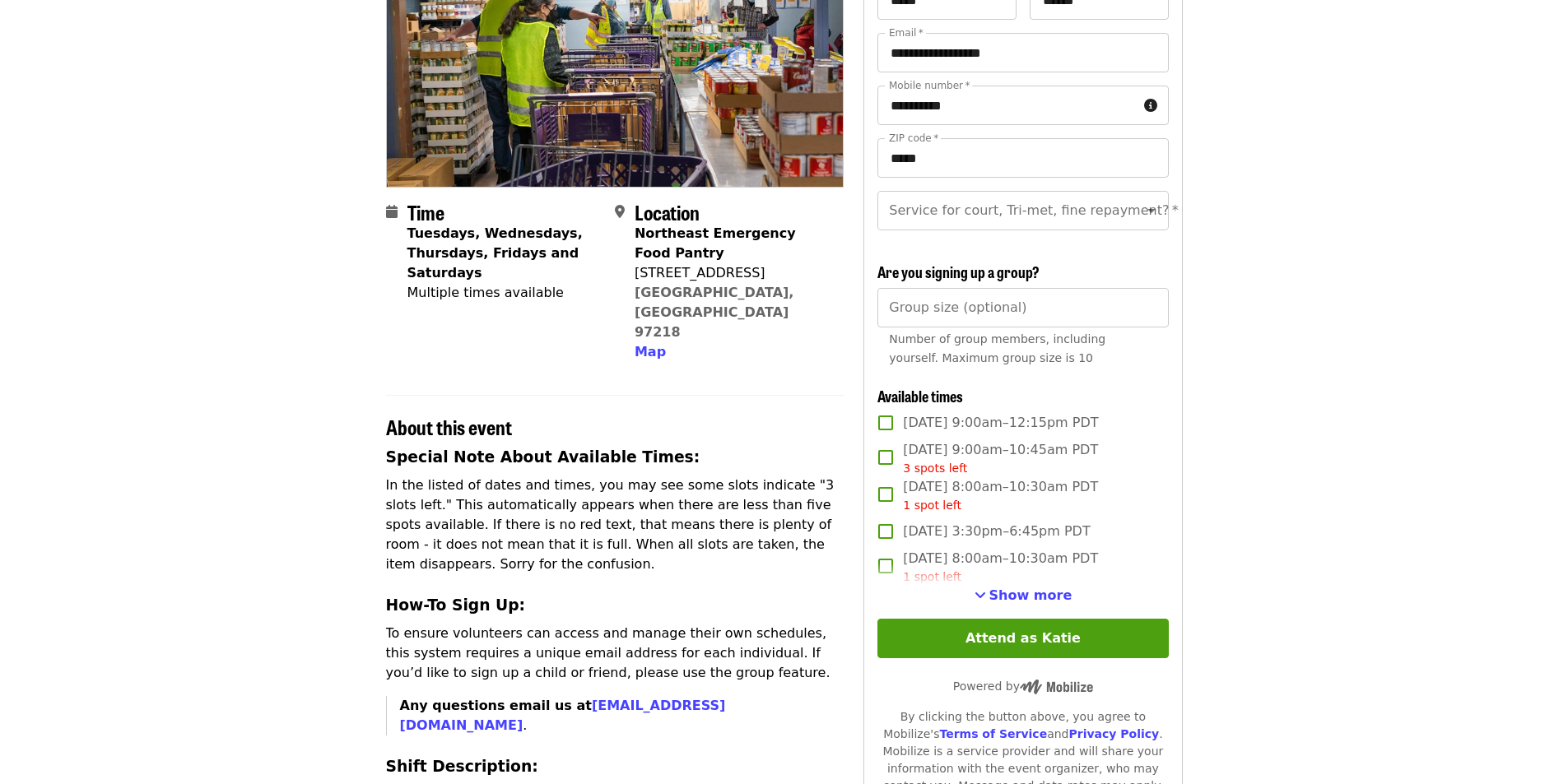
scroll to position [247, 0]
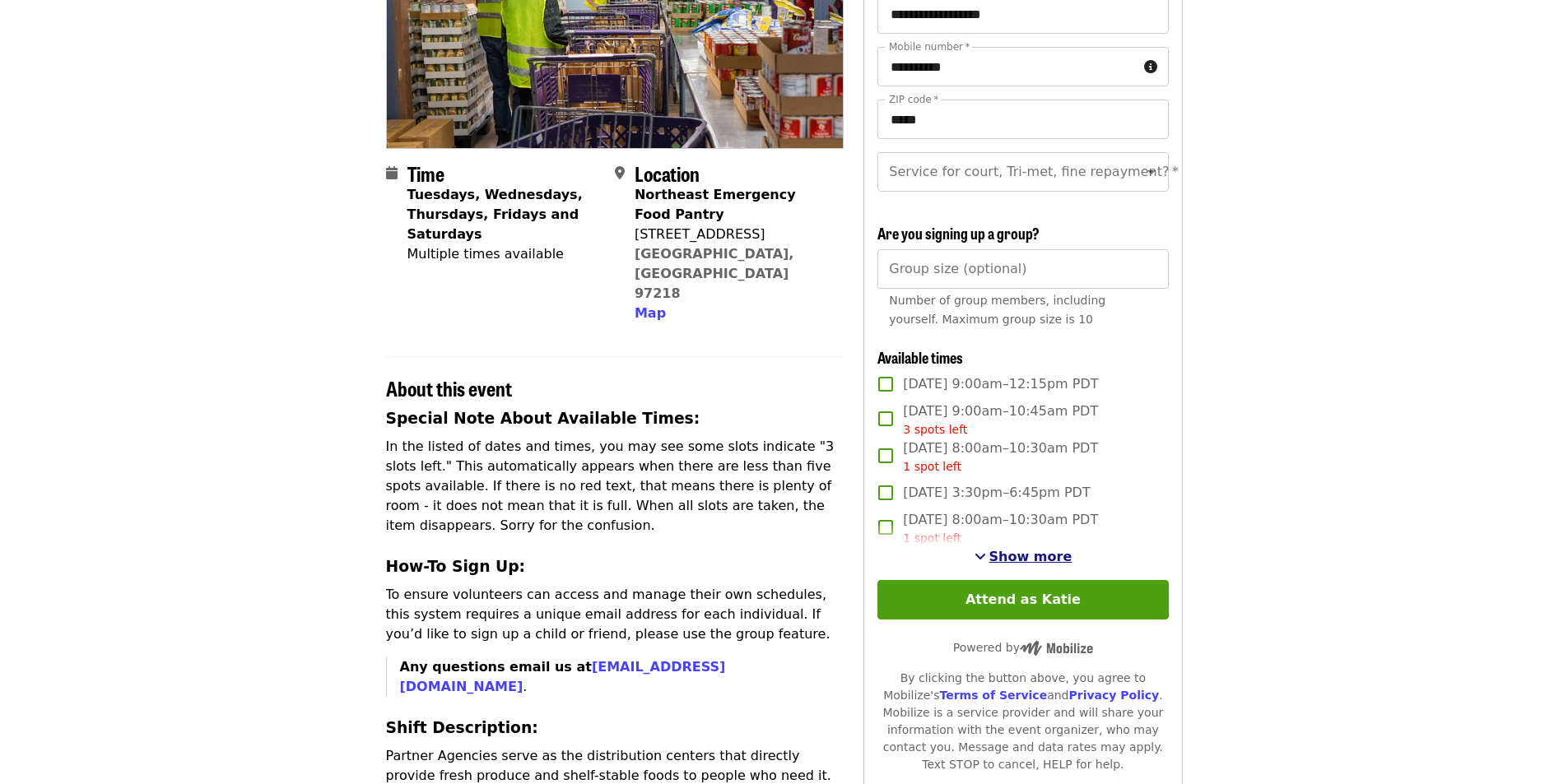
click at [1013, 487] on span "Show more" at bounding box center [1031, 556] width 83 height 16
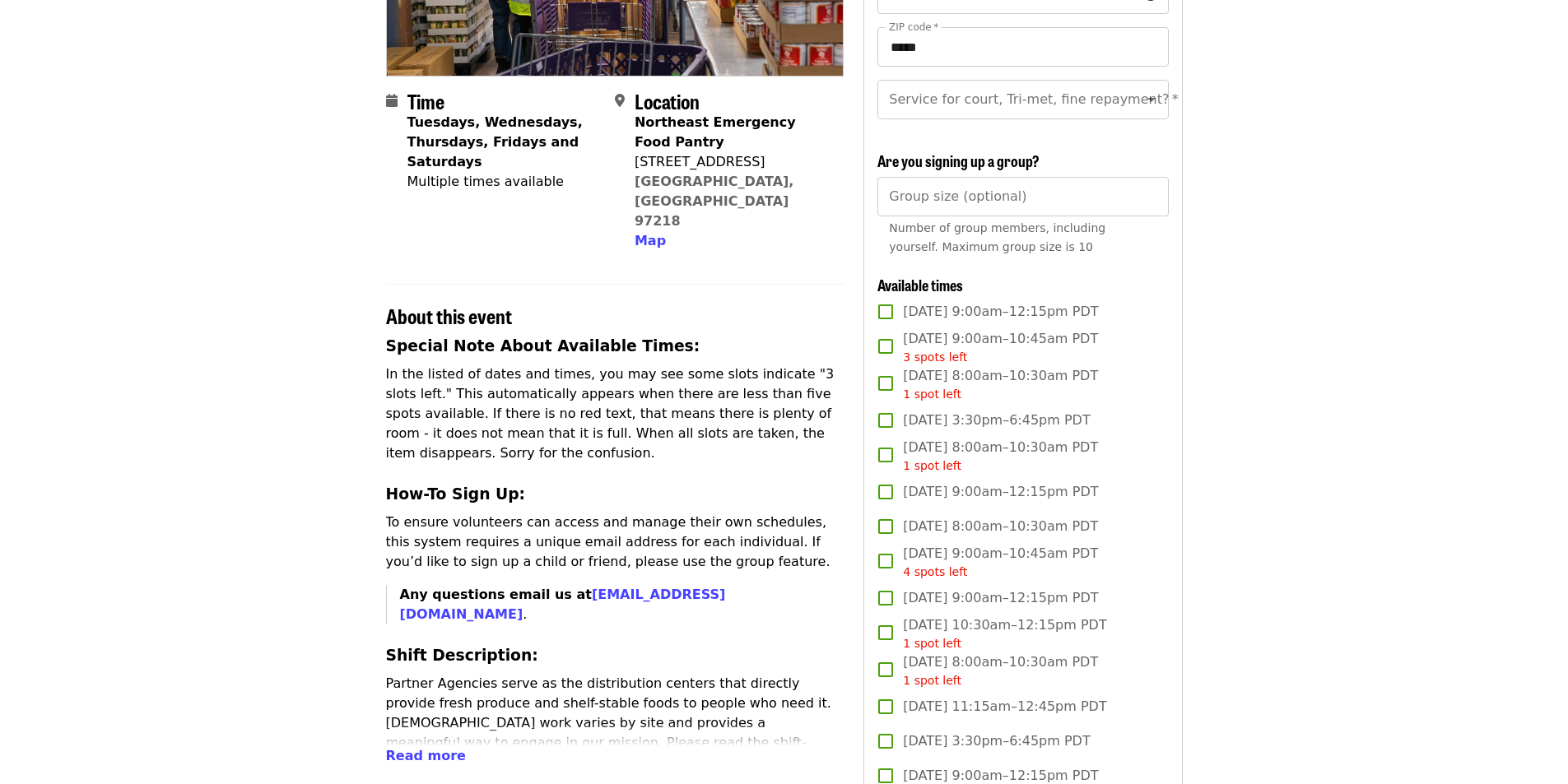
scroll to position [0, 0]
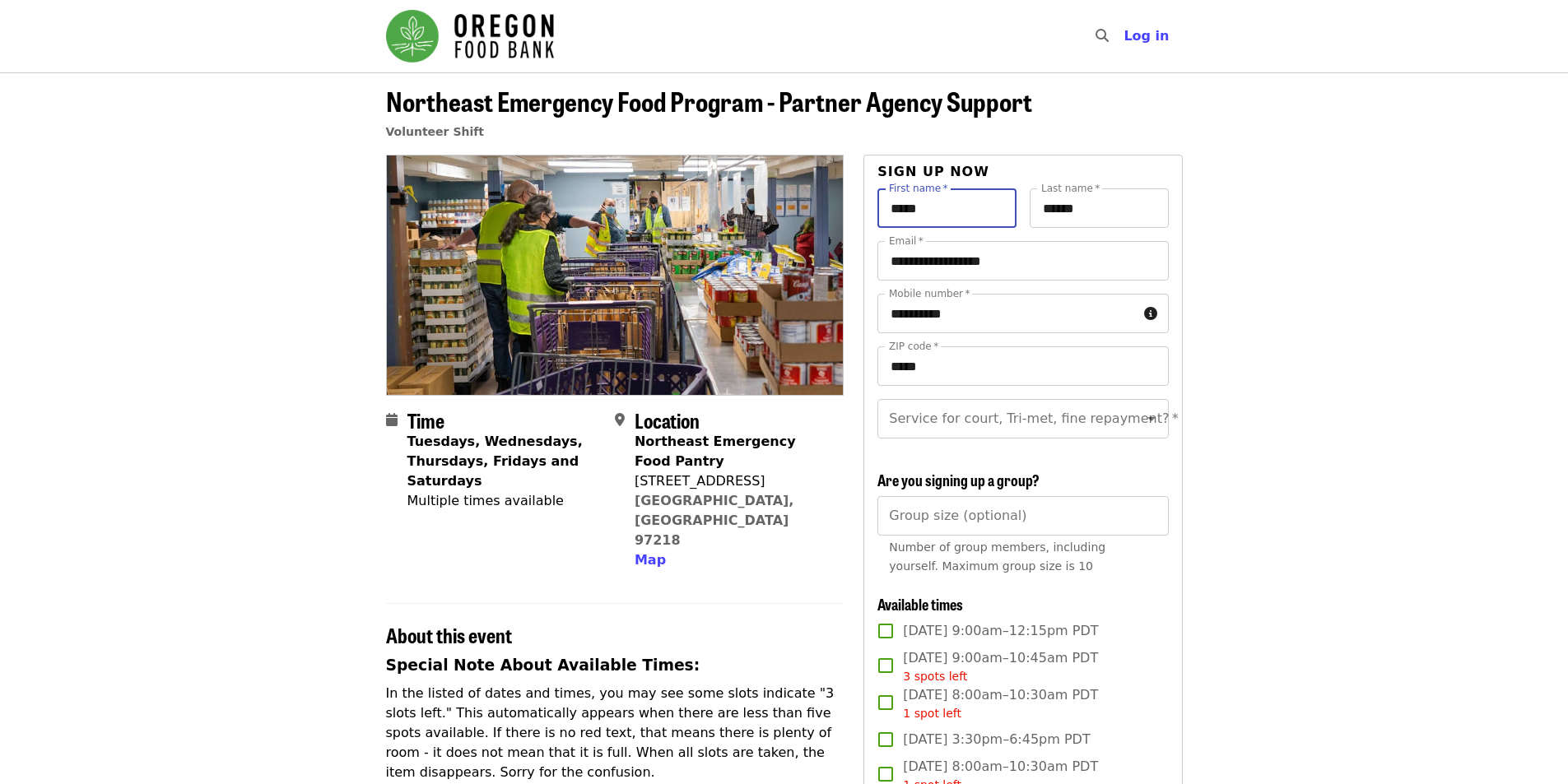
drag, startPoint x: 940, startPoint y: 213, endPoint x: 874, endPoint y: 211, distance: 66.0
type input "***"
drag, startPoint x: 1004, startPoint y: 320, endPoint x: 770, endPoint y: 297, distance: 235.1
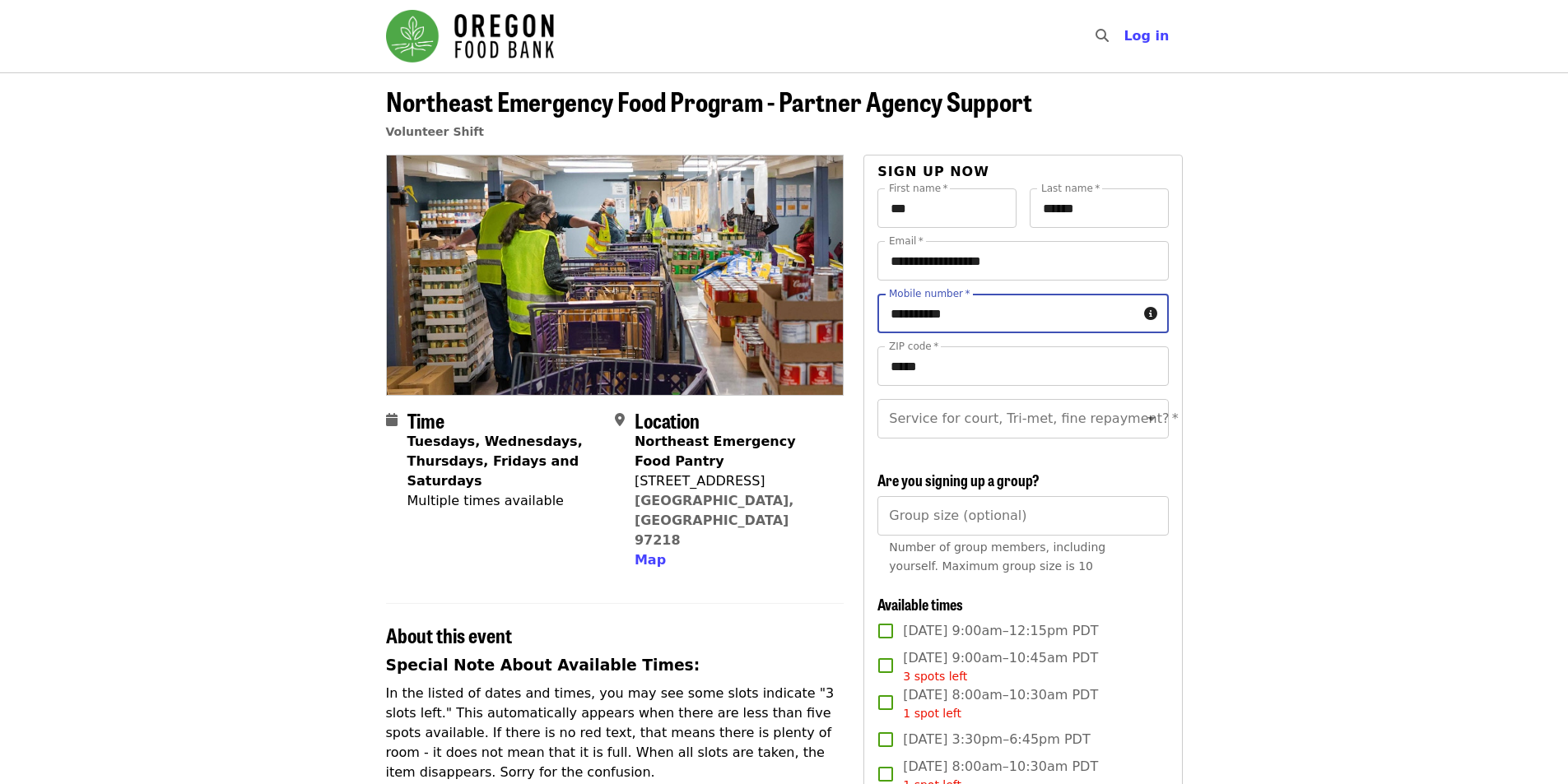
click at [1041, 427] on icon "Open" at bounding box center [1152, 419] width 20 height 20
type input "**********"
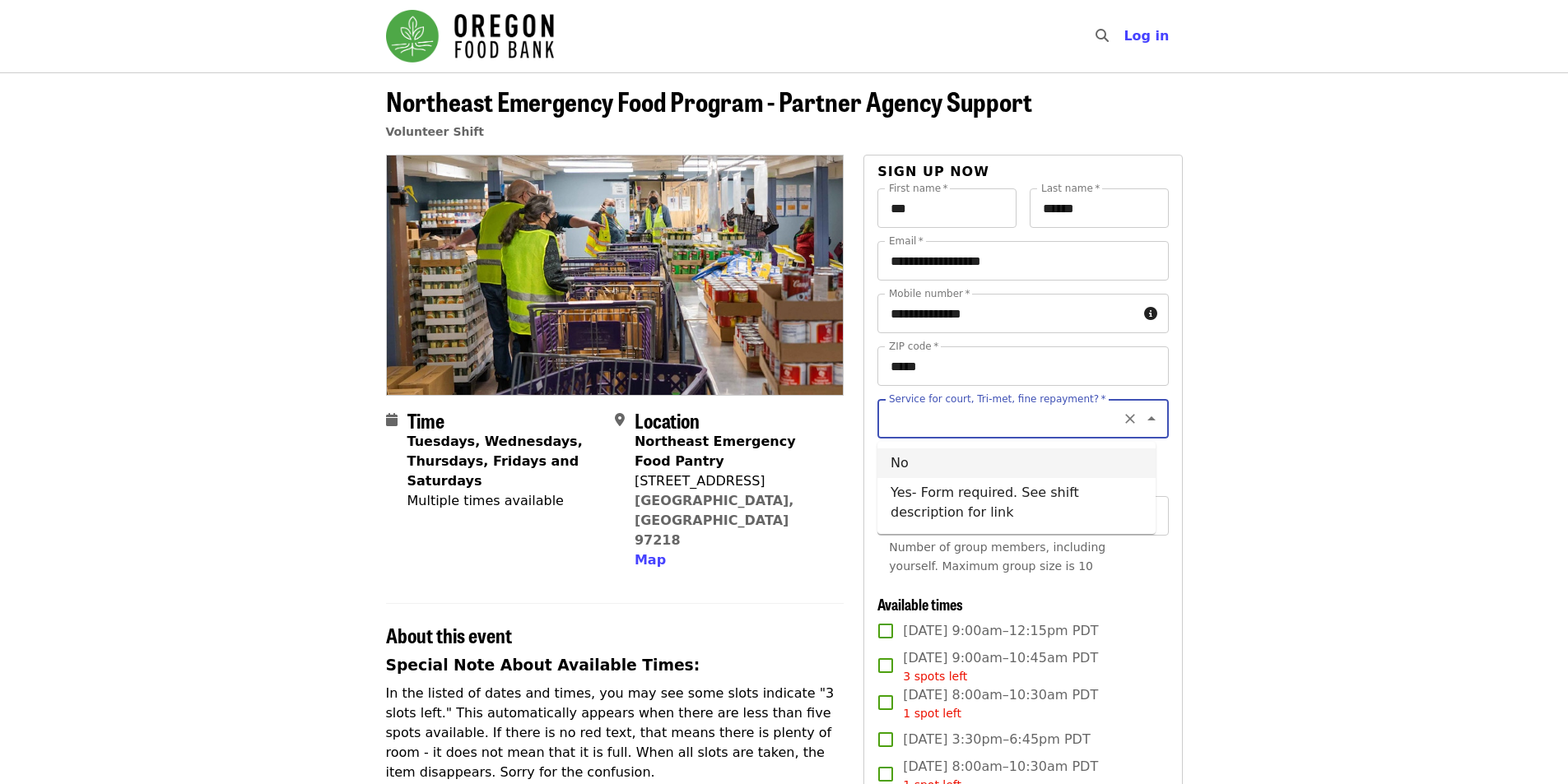
click at [919, 466] on li "No" at bounding box center [1017, 462] width 278 height 29
type input "**"
click at [1041, 487] on input "*" at bounding box center [1023, 516] width 291 height 39
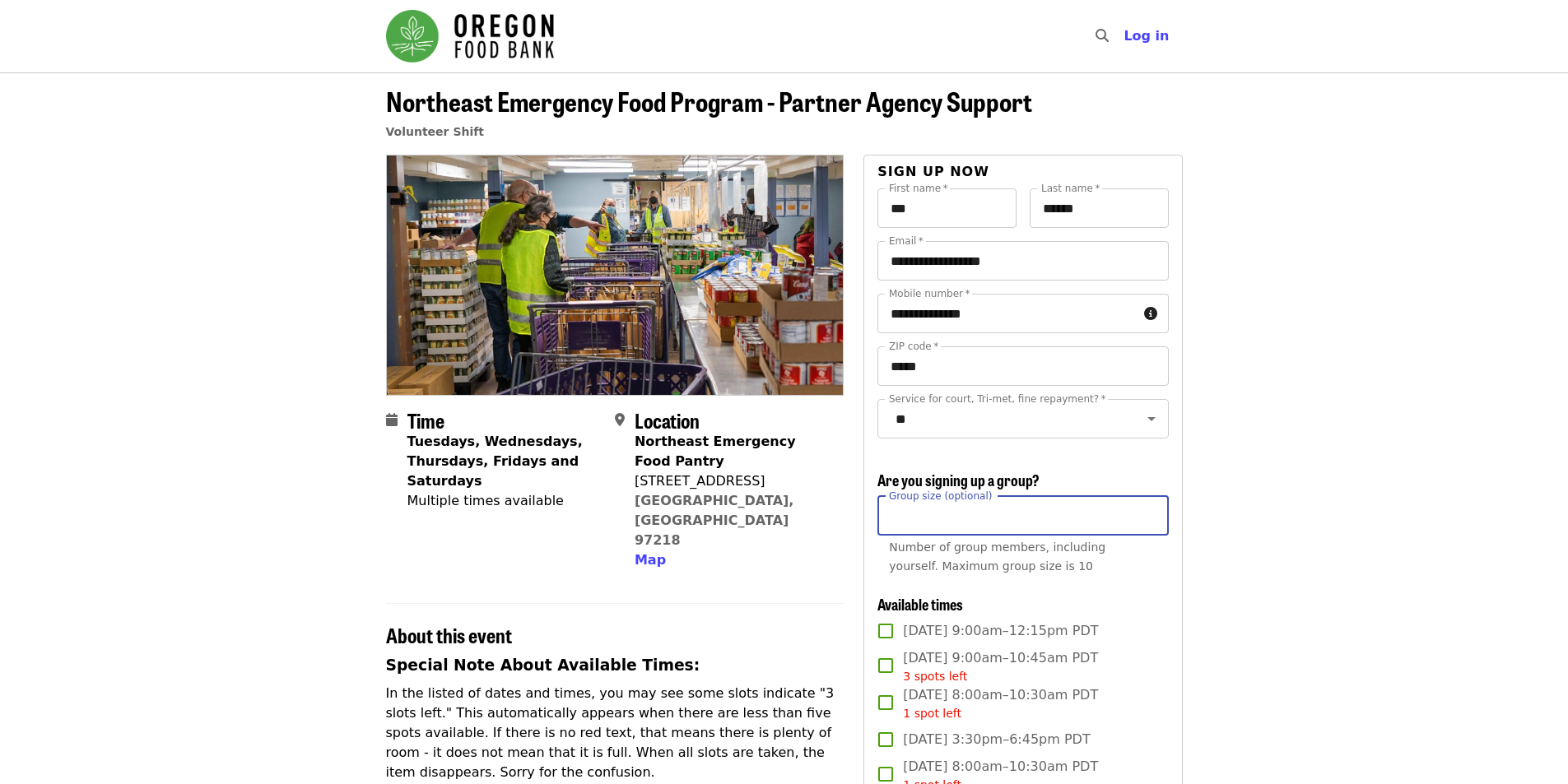
type input "*"
click at [1041, 487] on input "*" at bounding box center [1023, 516] width 291 height 39
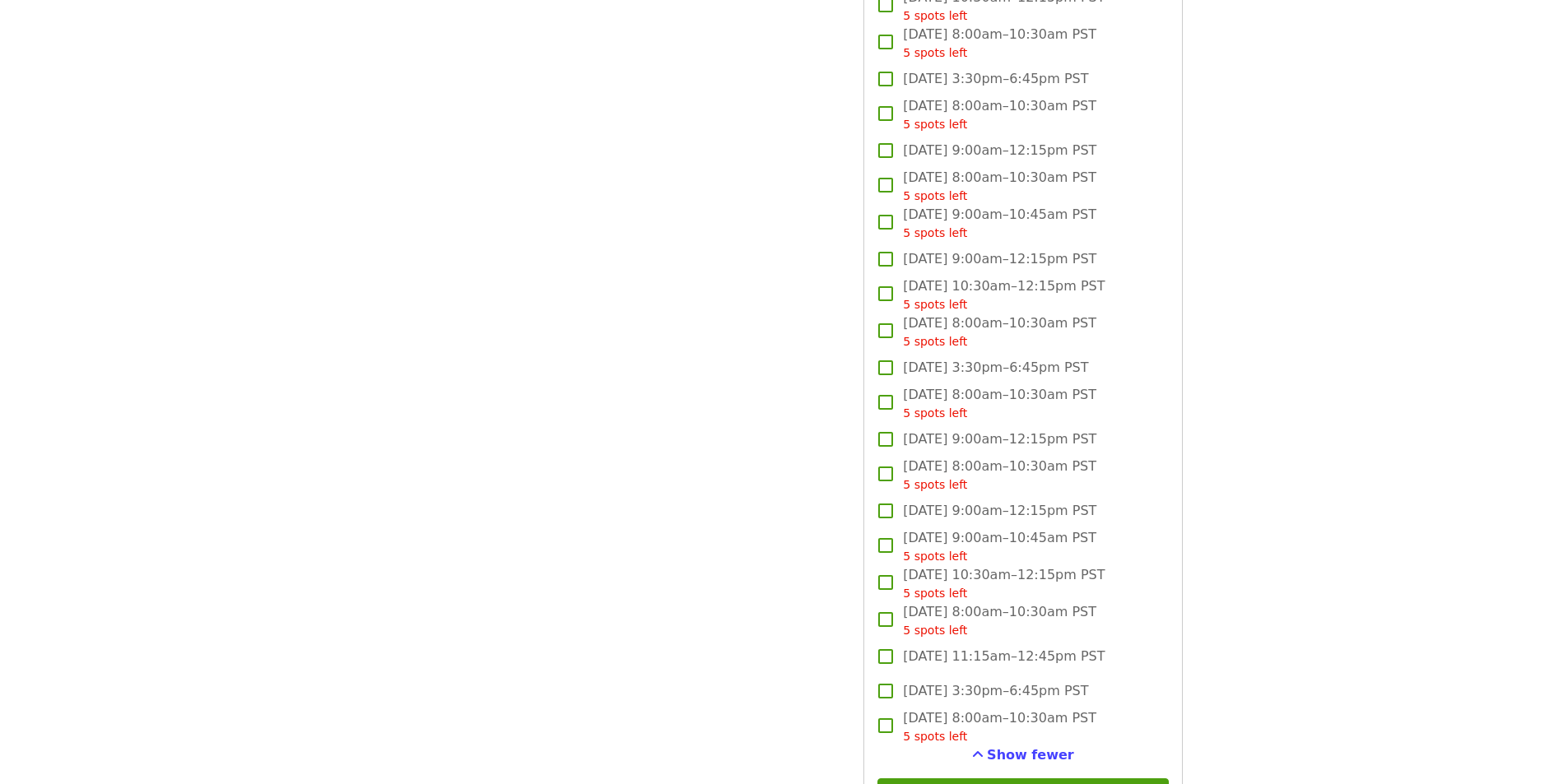
scroll to position [4525, 0]
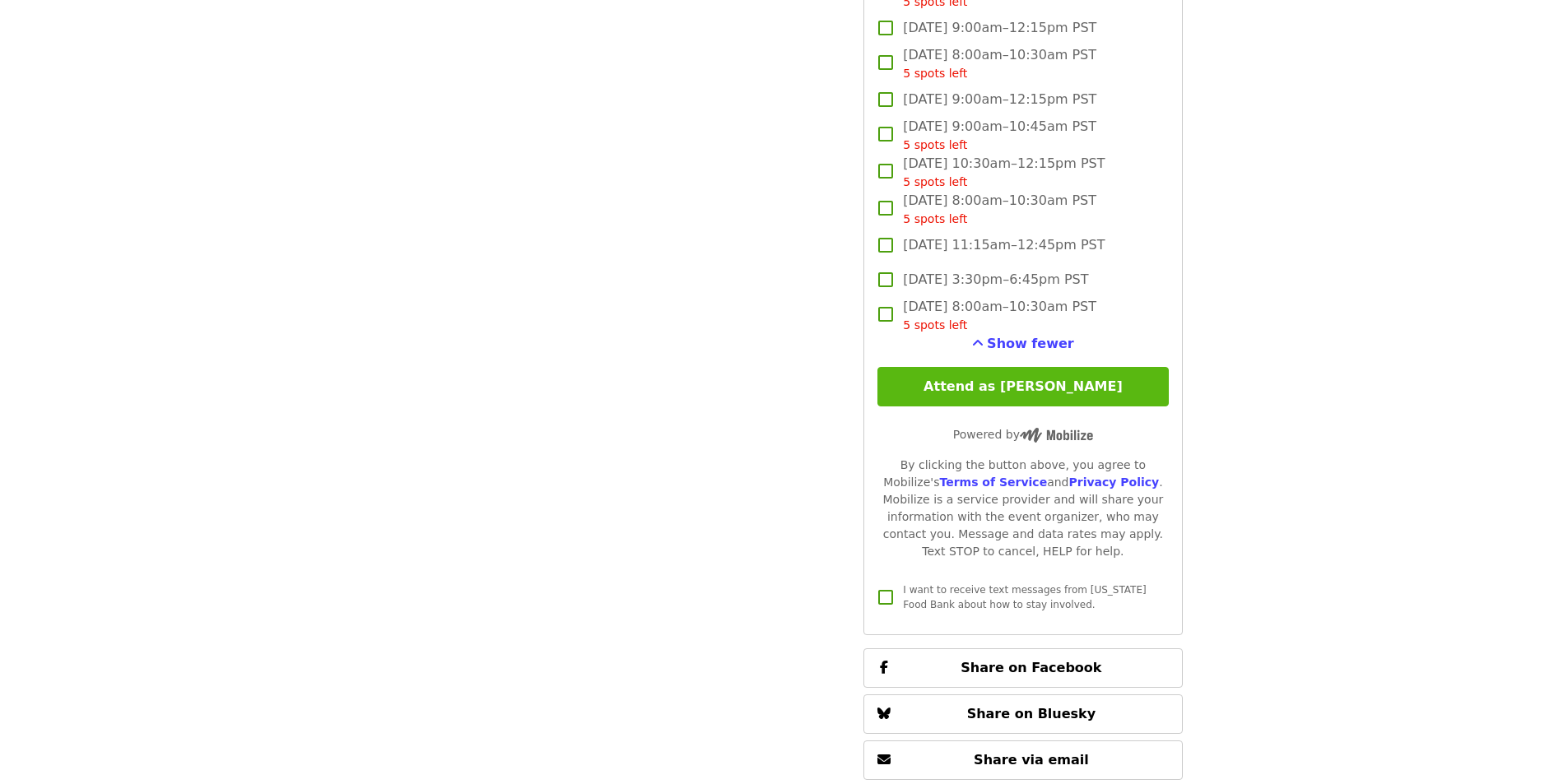
click at [1041, 406] on button "Attend as [PERSON_NAME]" at bounding box center [1023, 387] width 291 height 39
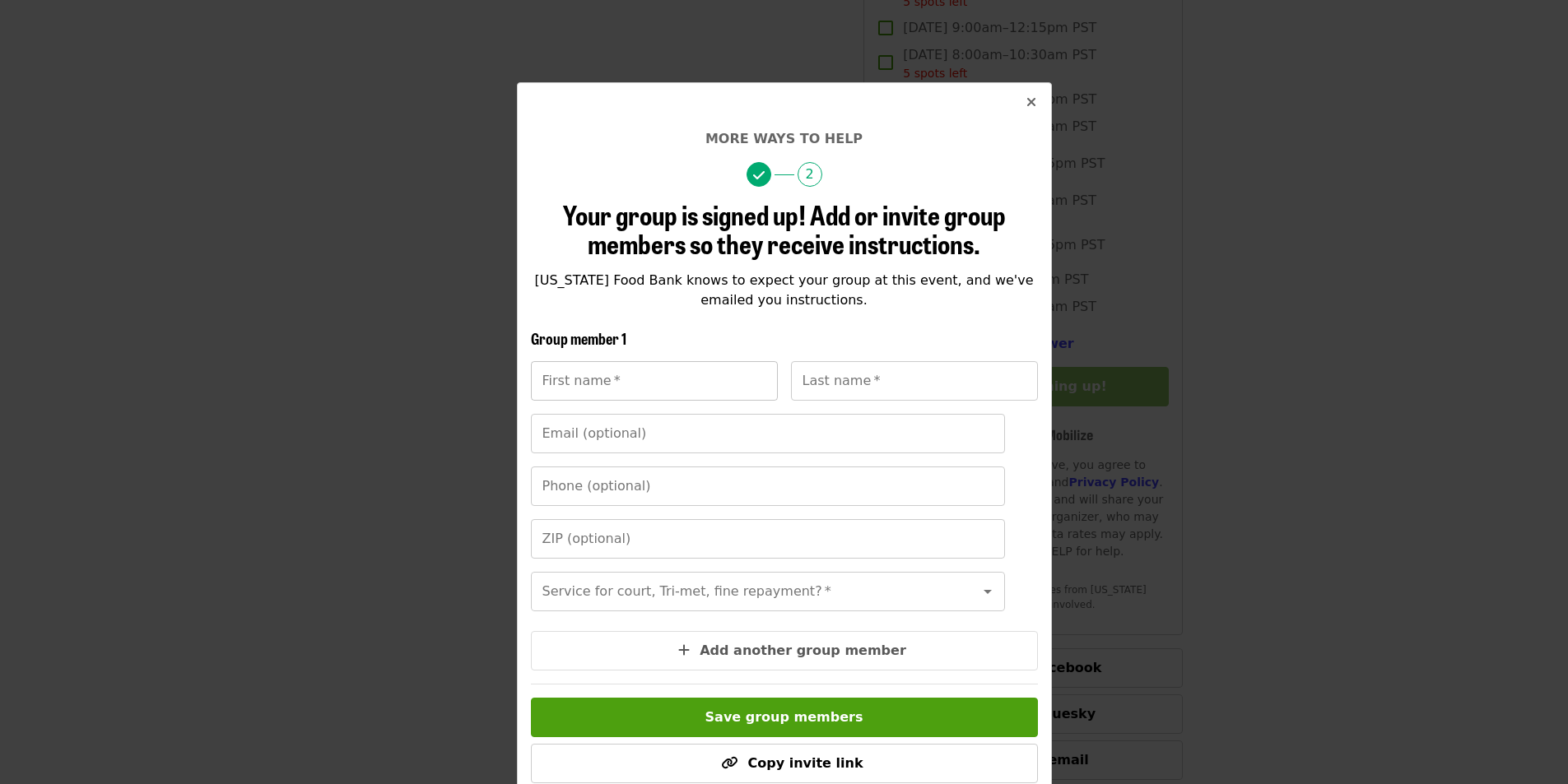
click at [705, 391] on input "First name   *" at bounding box center [655, 380] width 247 height 39
type input "******"
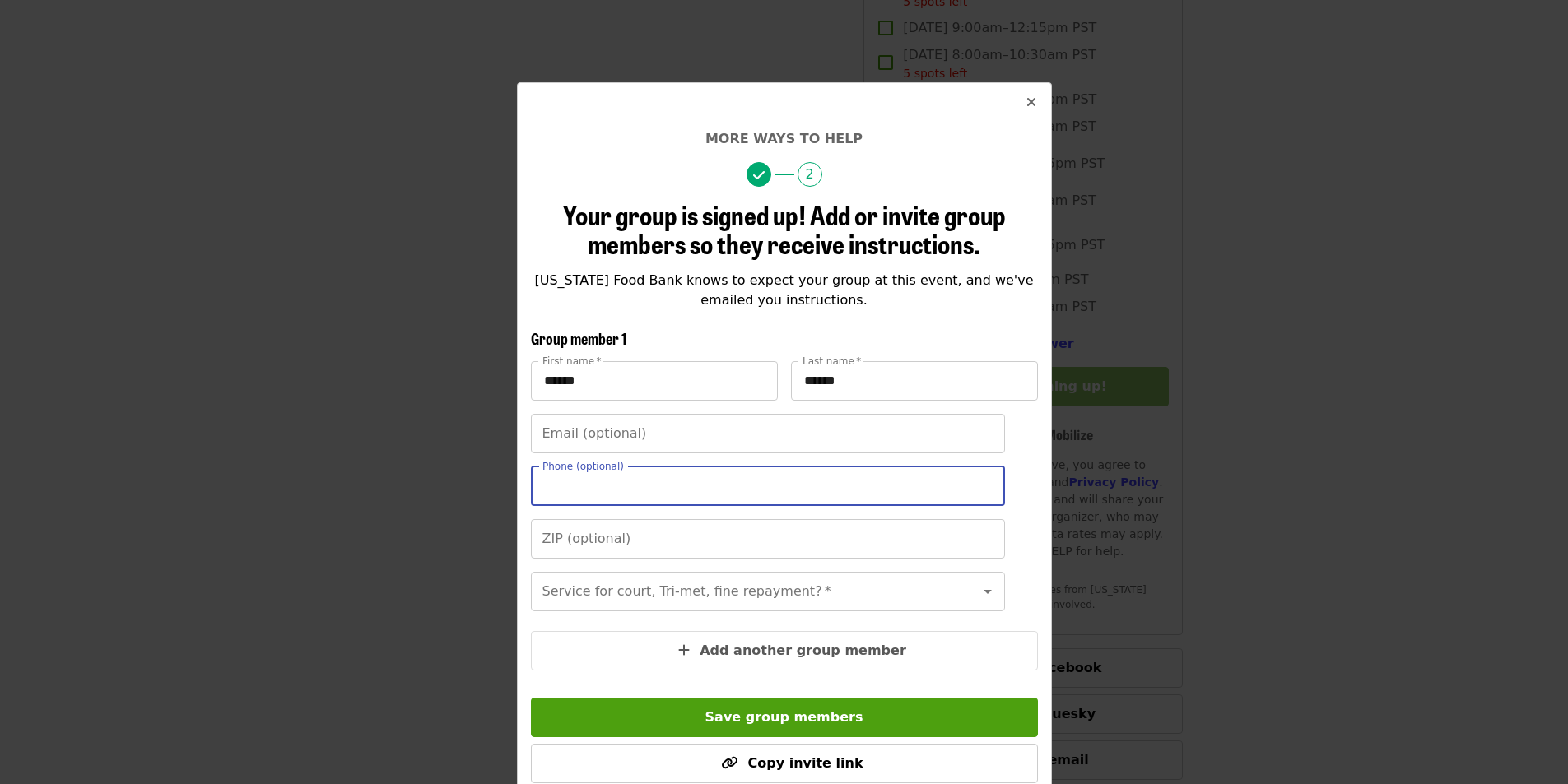
click at [652, 484] on input "Phone (optional)" at bounding box center [768, 486] width 474 height 39
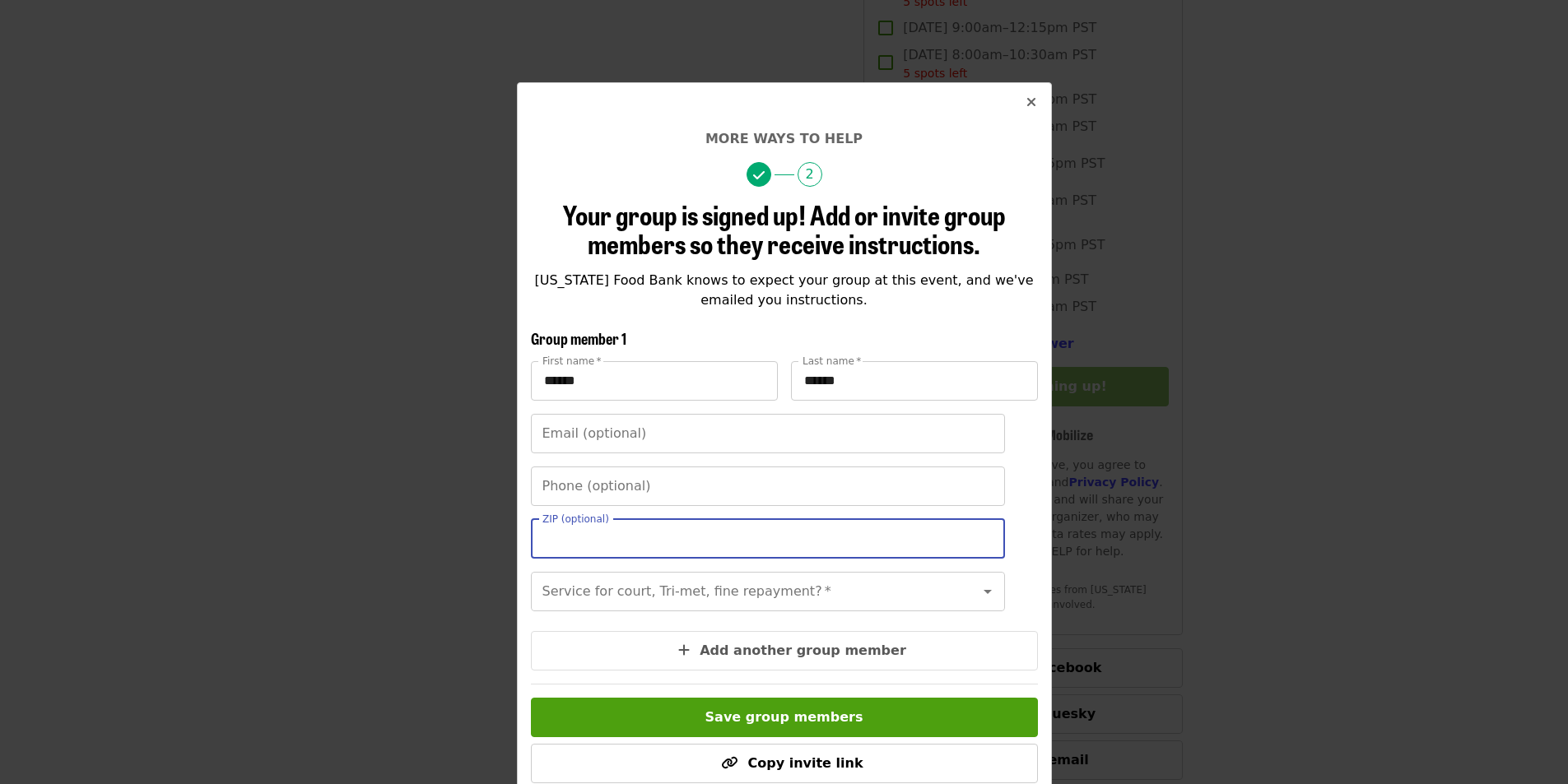
click at [580, 487] on input "ZIP (optional)" at bounding box center [768, 539] width 474 height 39
type input "*****"
click at [1041, 487] on div "More ways to help 2 Your group is signed up! Add or invite group members so the…" at bounding box center [784, 392] width 1568 height 784
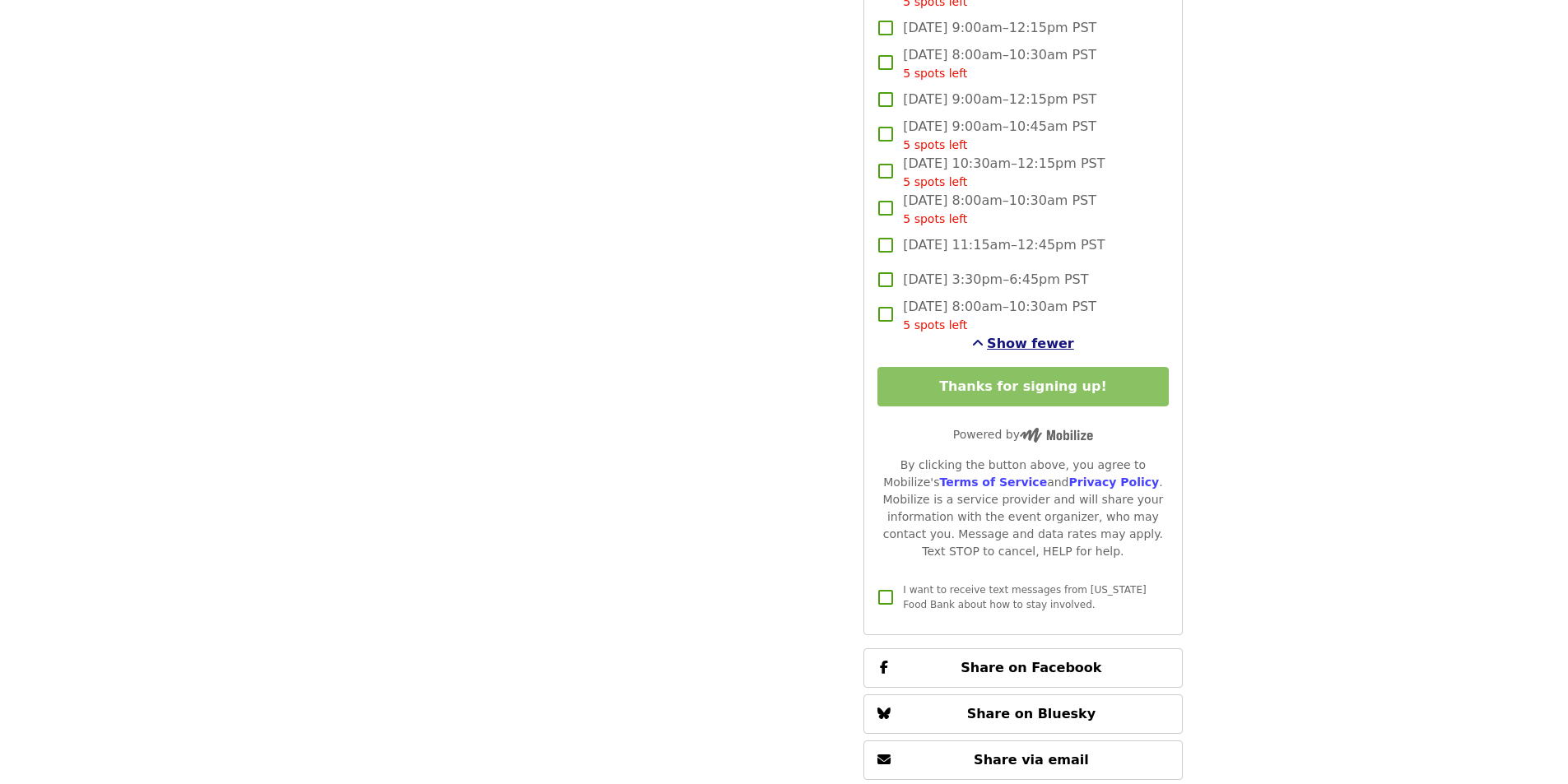
click at [1027, 351] on span "Show fewer" at bounding box center [1031, 344] width 87 height 16
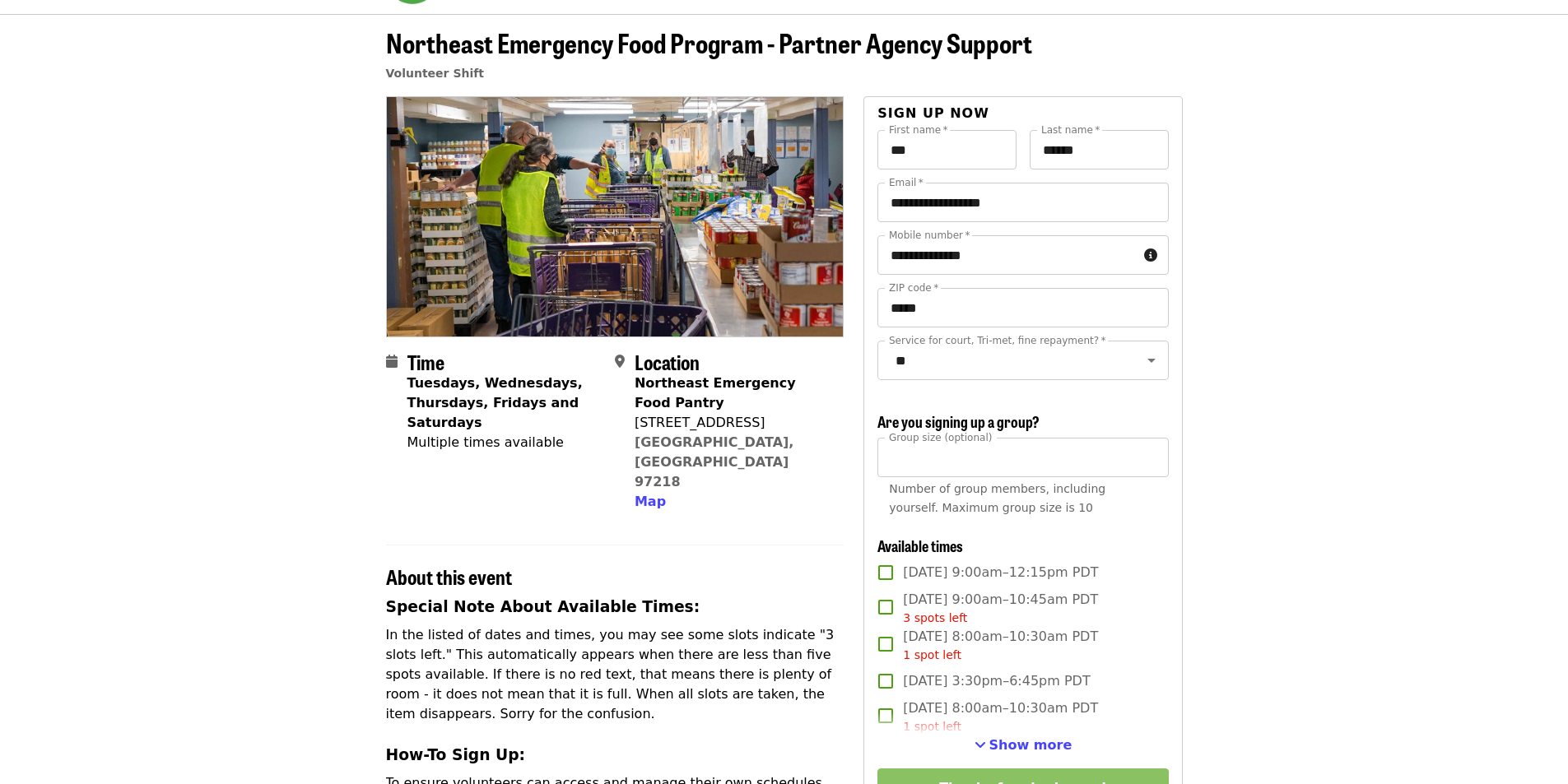
scroll to position [0, 0]
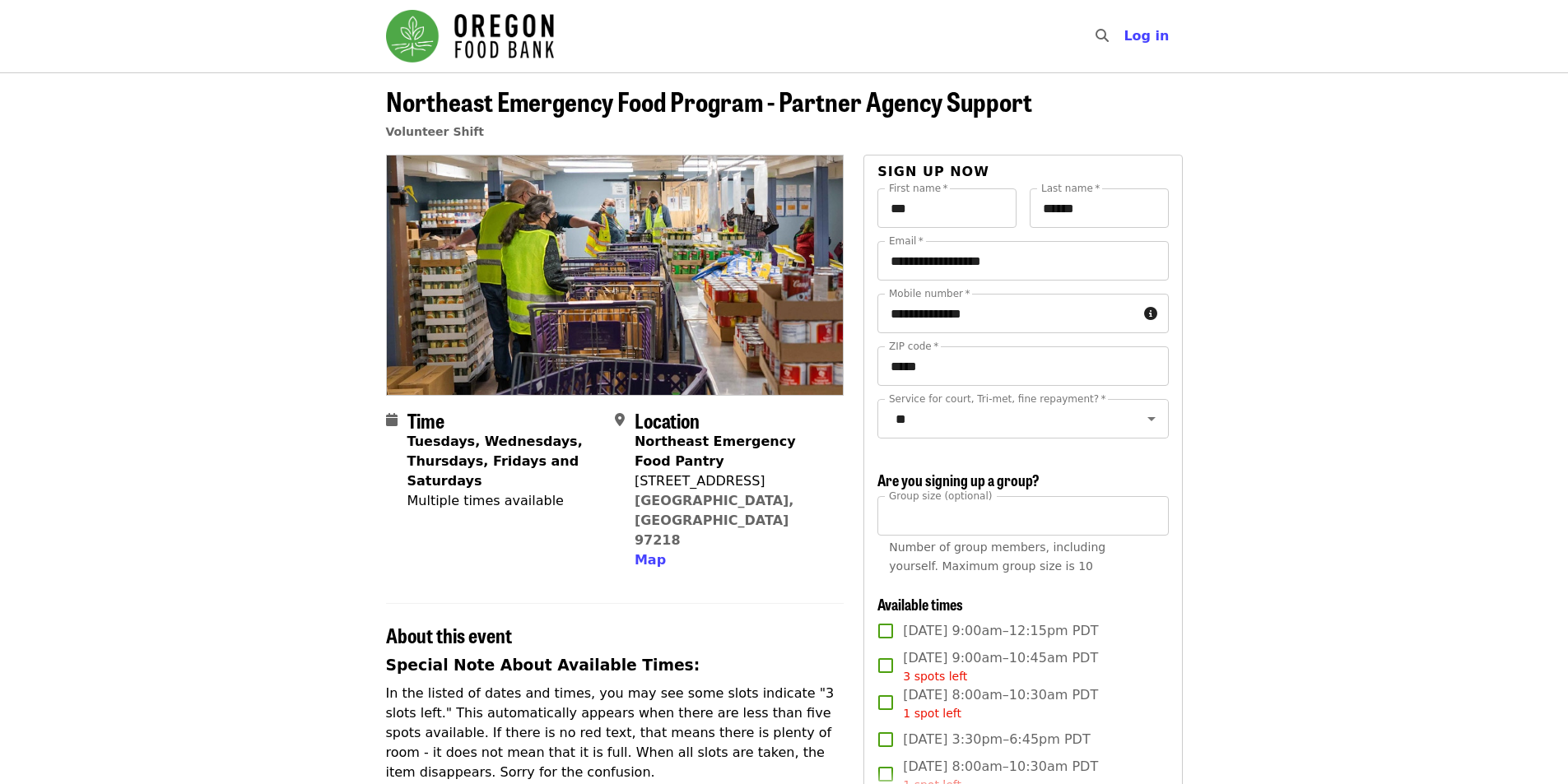
scroll to position [329, 0]
